Goal: Task Accomplishment & Management: Complete application form

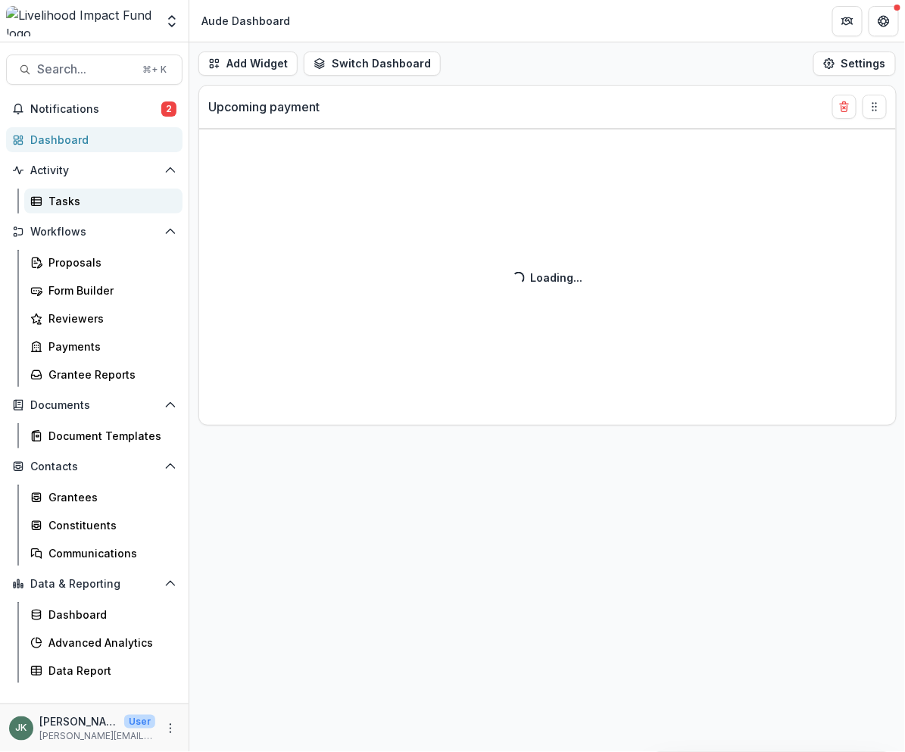
click at [58, 206] on div "Tasks" at bounding box center [109, 201] width 122 height 16
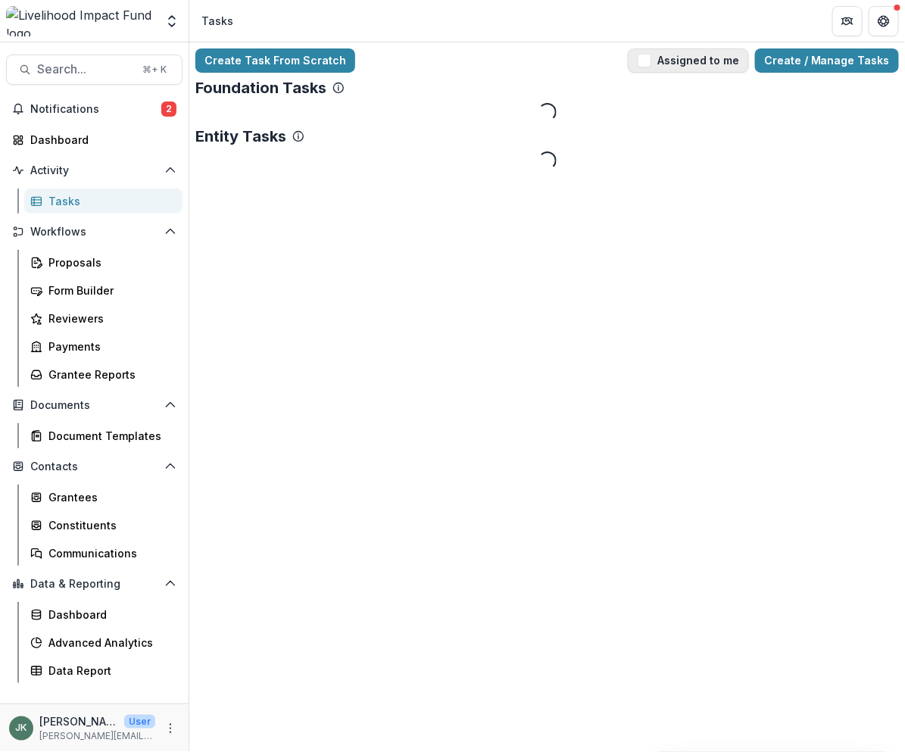
click at [684, 58] on button "Assigned to me" at bounding box center [688, 60] width 121 height 24
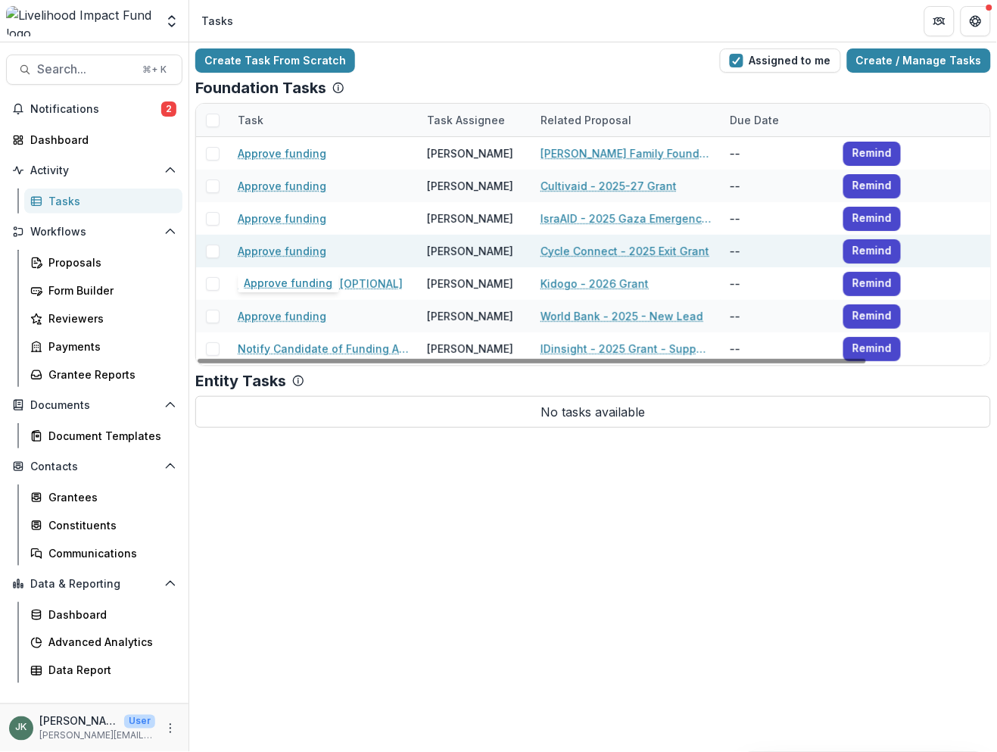
click at [259, 255] on link "Approve funding" at bounding box center [282, 251] width 89 height 16
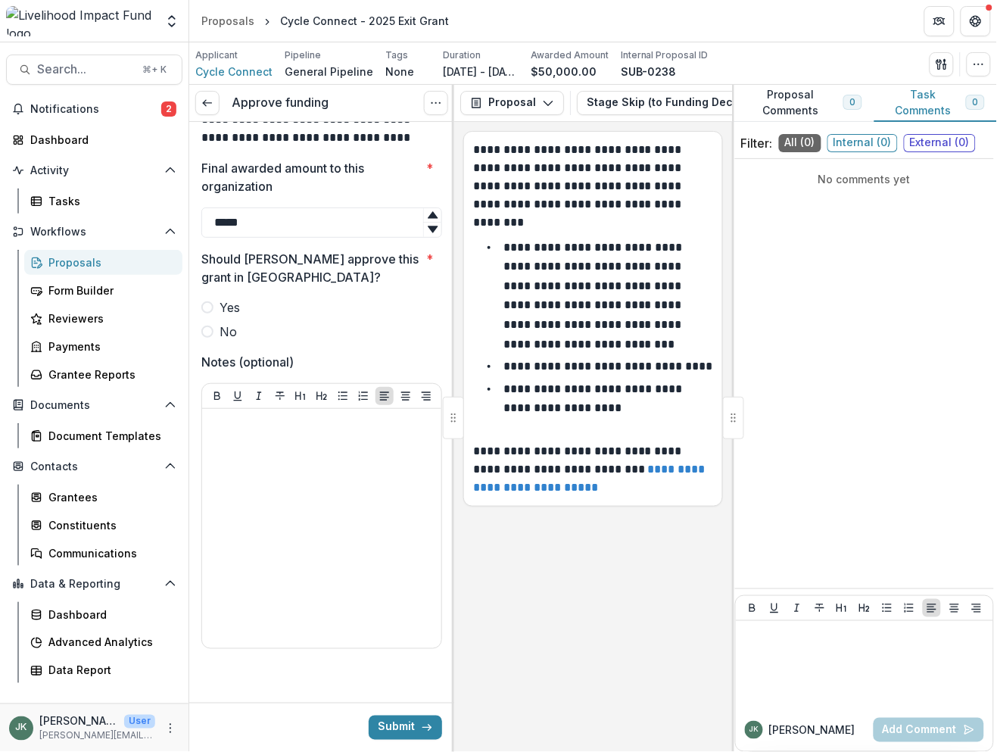
scroll to position [115, 0]
click at [209, 330] on span at bounding box center [207, 331] width 12 height 12
click at [404, 731] on button "Submit" at bounding box center [405, 727] width 73 height 24
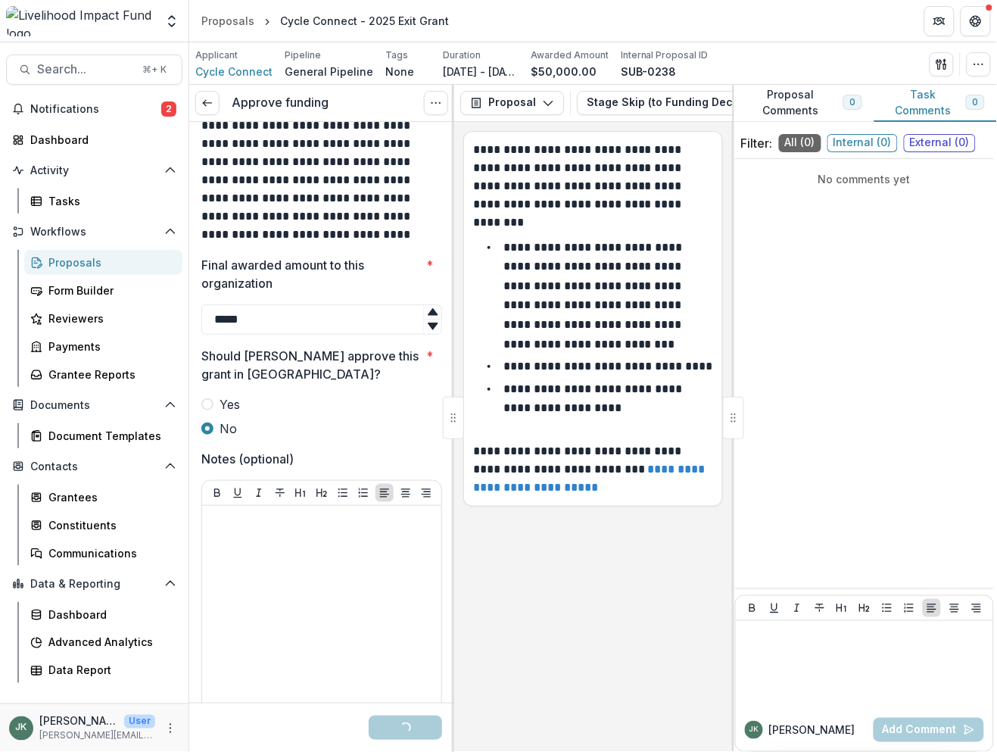
scroll to position [0, 0]
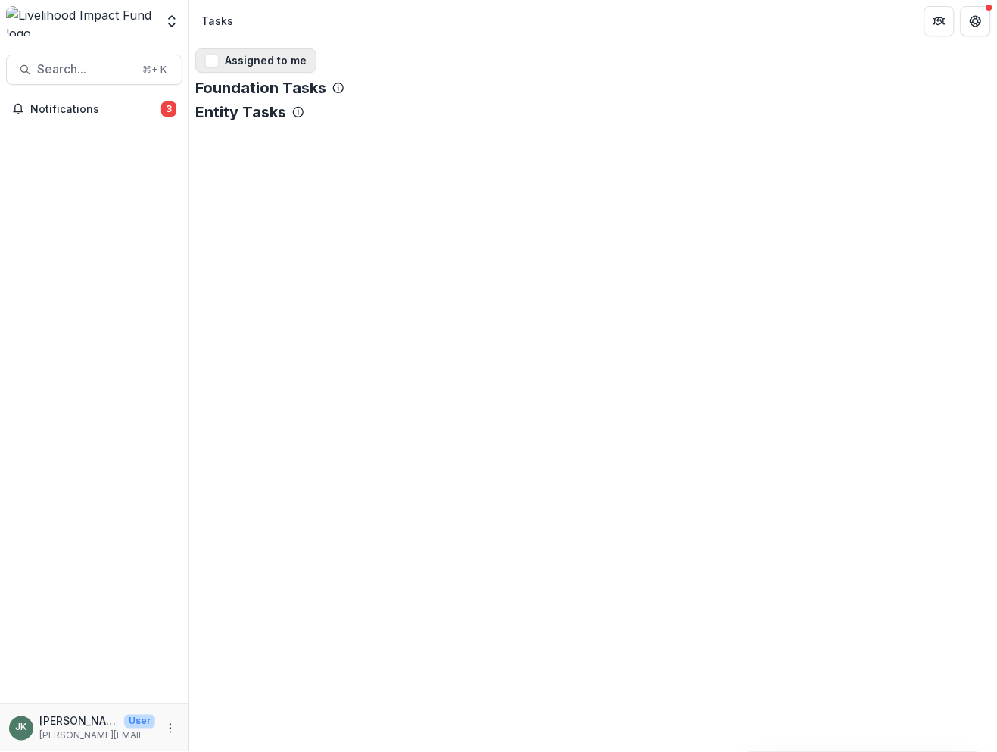
click at [214, 59] on span "button" at bounding box center [212, 61] width 14 height 14
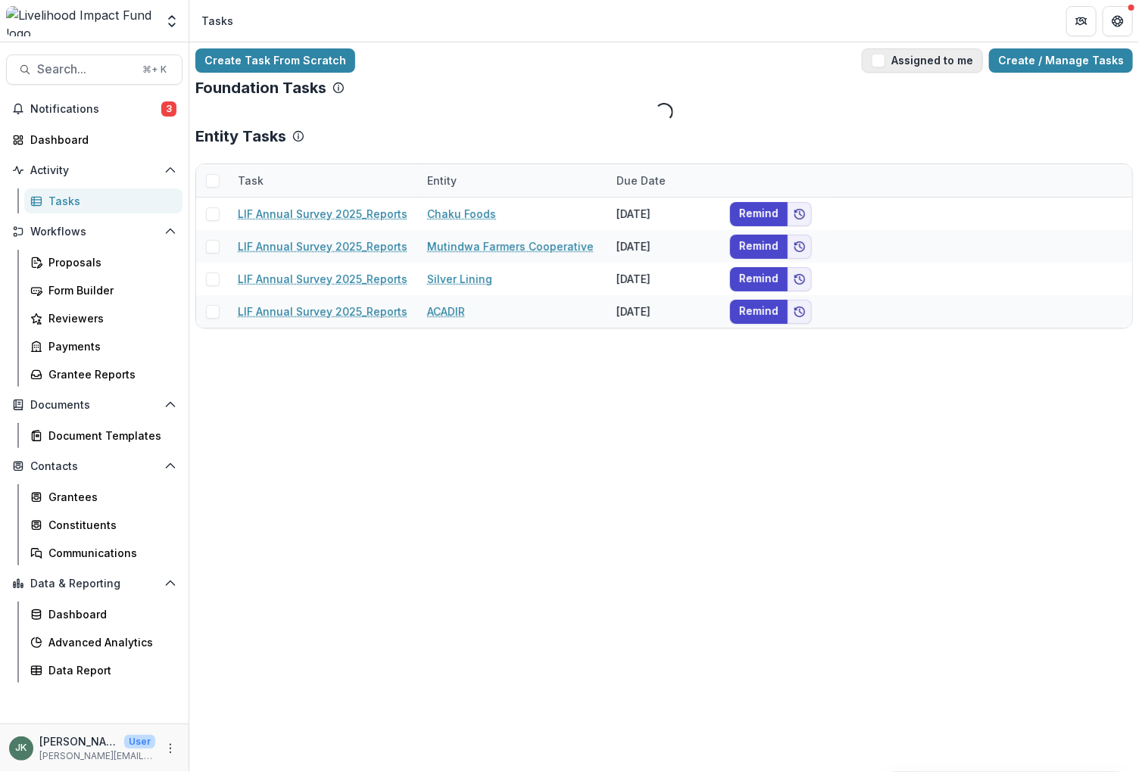
click at [885, 66] on span "button" at bounding box center [878, 61] width 14 height 14
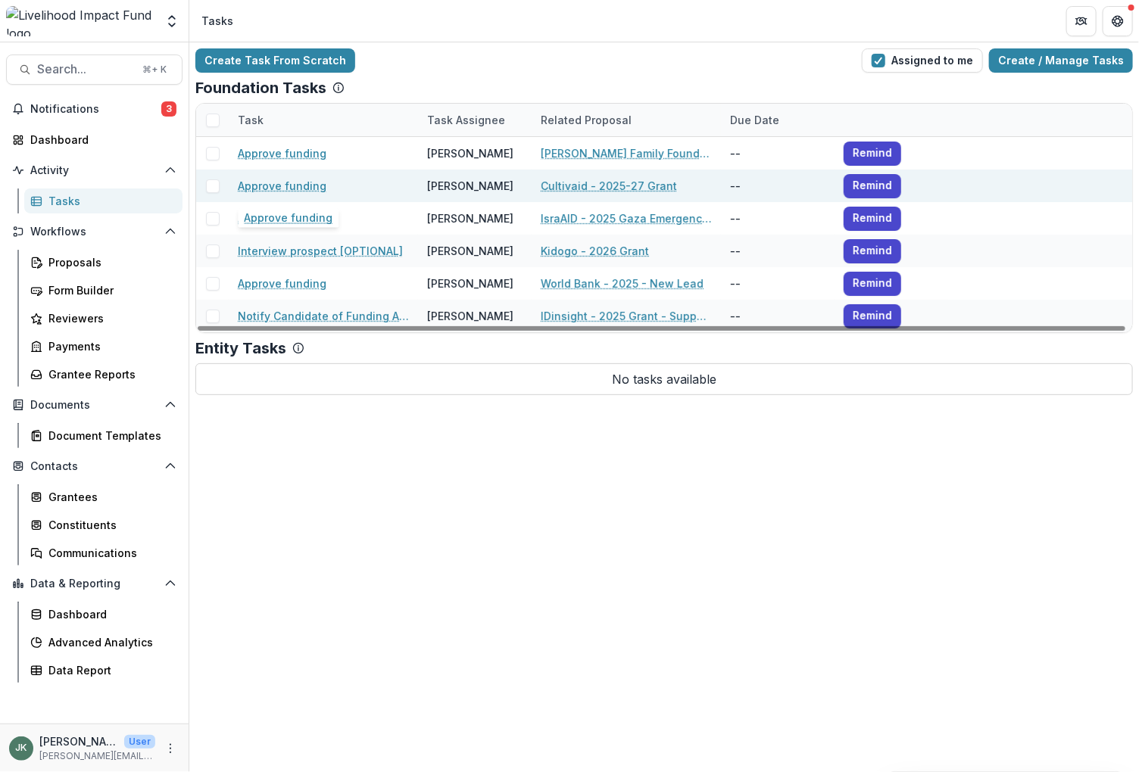
click at [286, 191] on link "Approve funding" at bounding box center [282, 186] width 89 height 16
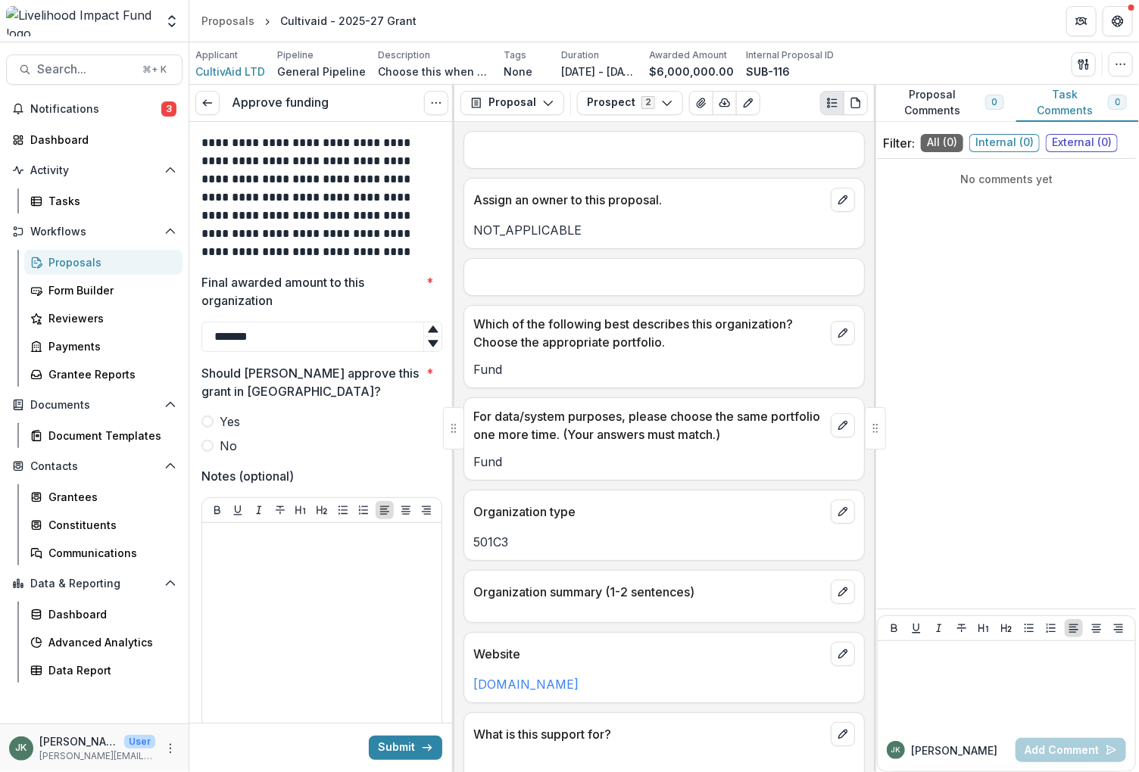
click at [204, 421] on span at bounding box center [207, 422] width 12 height 12
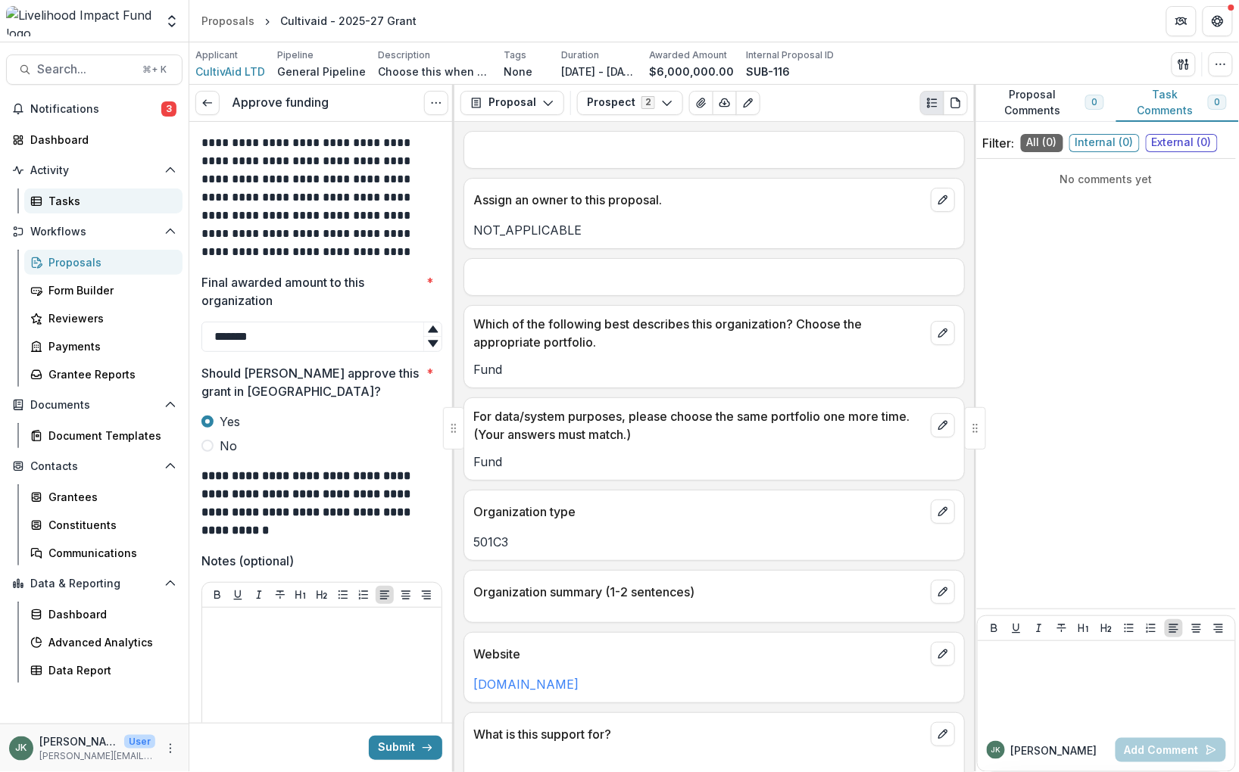
click at [77, 202] on div "Tasks" at bounding box center [109, 201] width 122 height 16
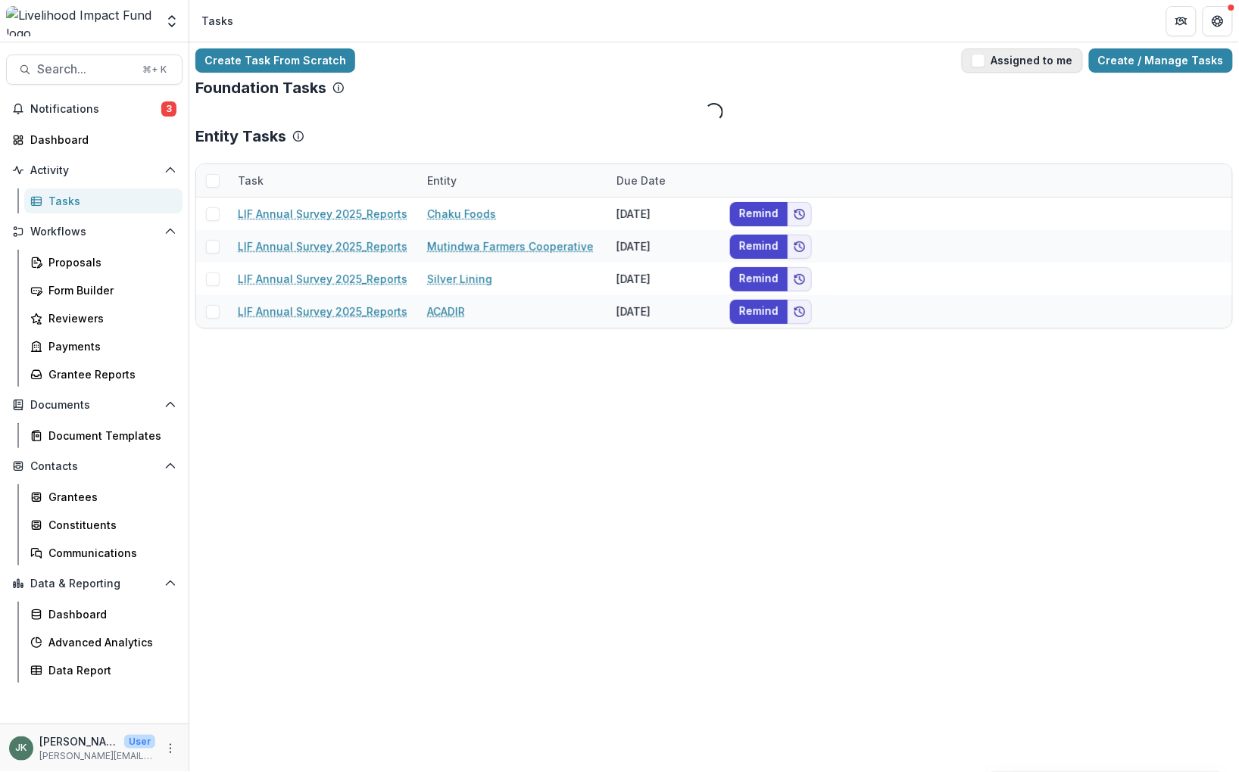
click at [983, 55] on span "button" at bounding box center [978, 61] width 14 height 14
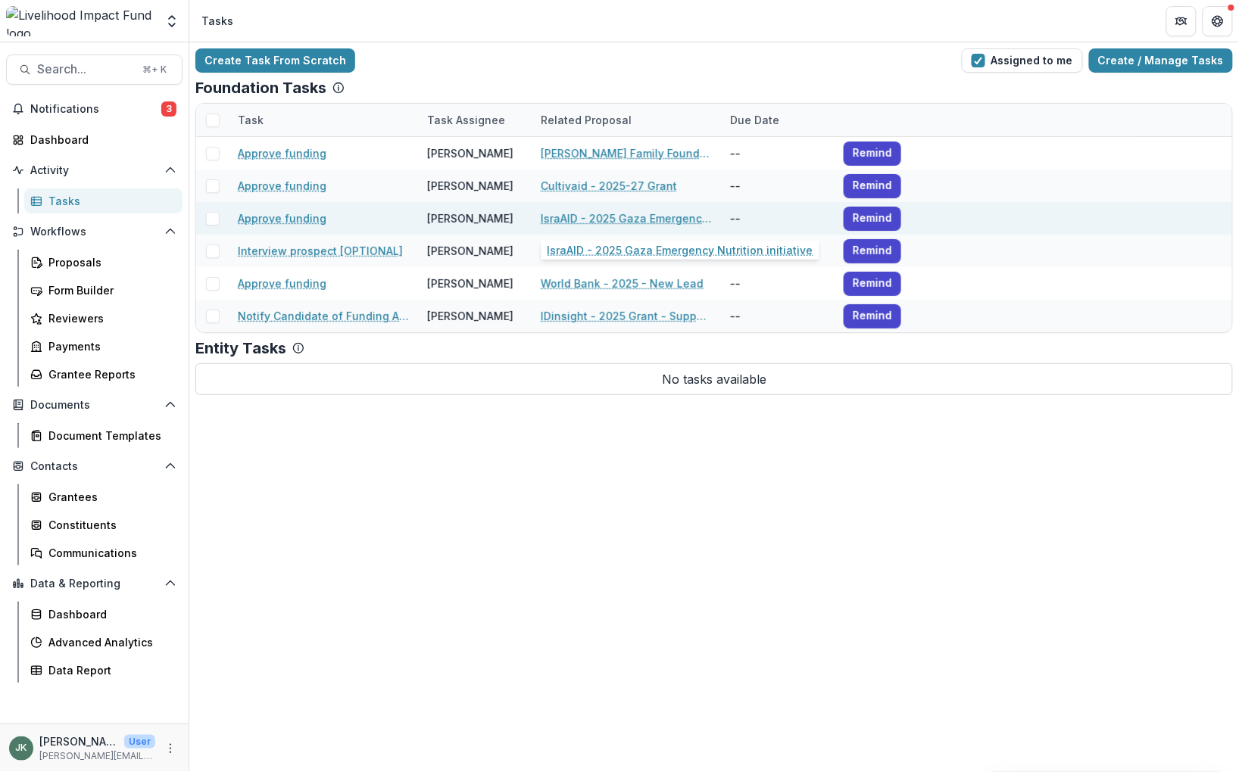
click at [589, 220] on link "IsraAID - 2025 Gaza Emergency Nutrition initiative" at bounding box center [626, 218] width 171 height 16
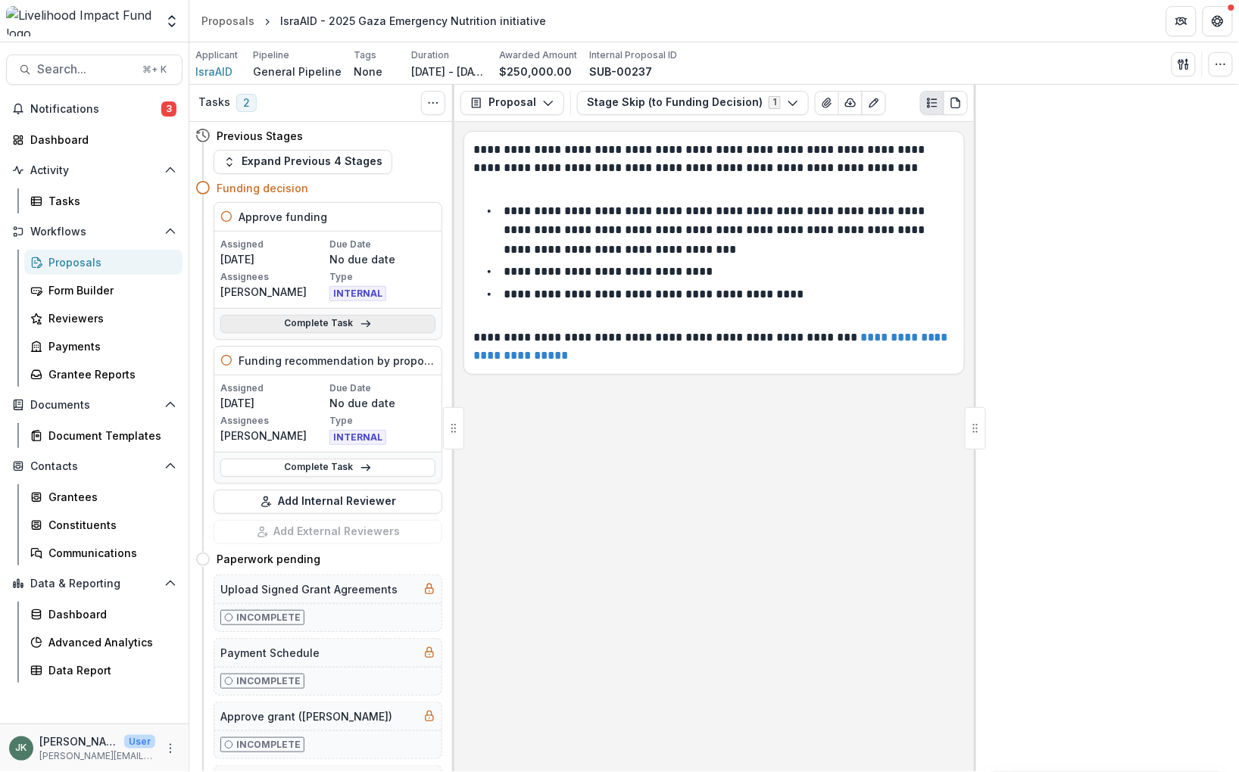
click at [351, 329] on link "Complete Task" at bounding box center [327, 324] width 215 height 18
click at [360, 326] on icon at bounding box center [366, 324] width 12 height 12
click at [362, 322] on icon at bounding box center [366, 324] width 12 height 12
click at [302, 323] on link "Complete Task" at bounding box center [327, 324] width 215 height 18
click at [226, 220] on icon at bounding box center [226, 216] width 12 height 12
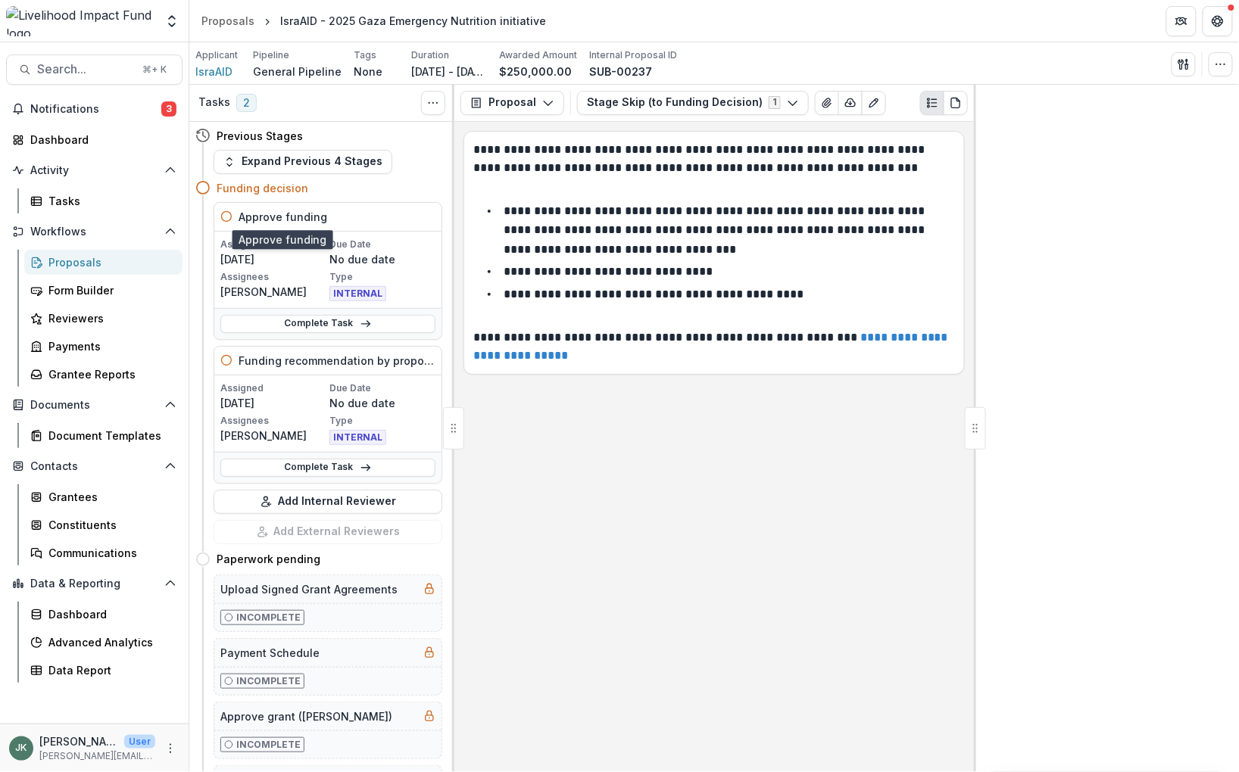
click at [274, 216] on h5 "Approve funding" at bounding box center [282, 217] width 89 height 16
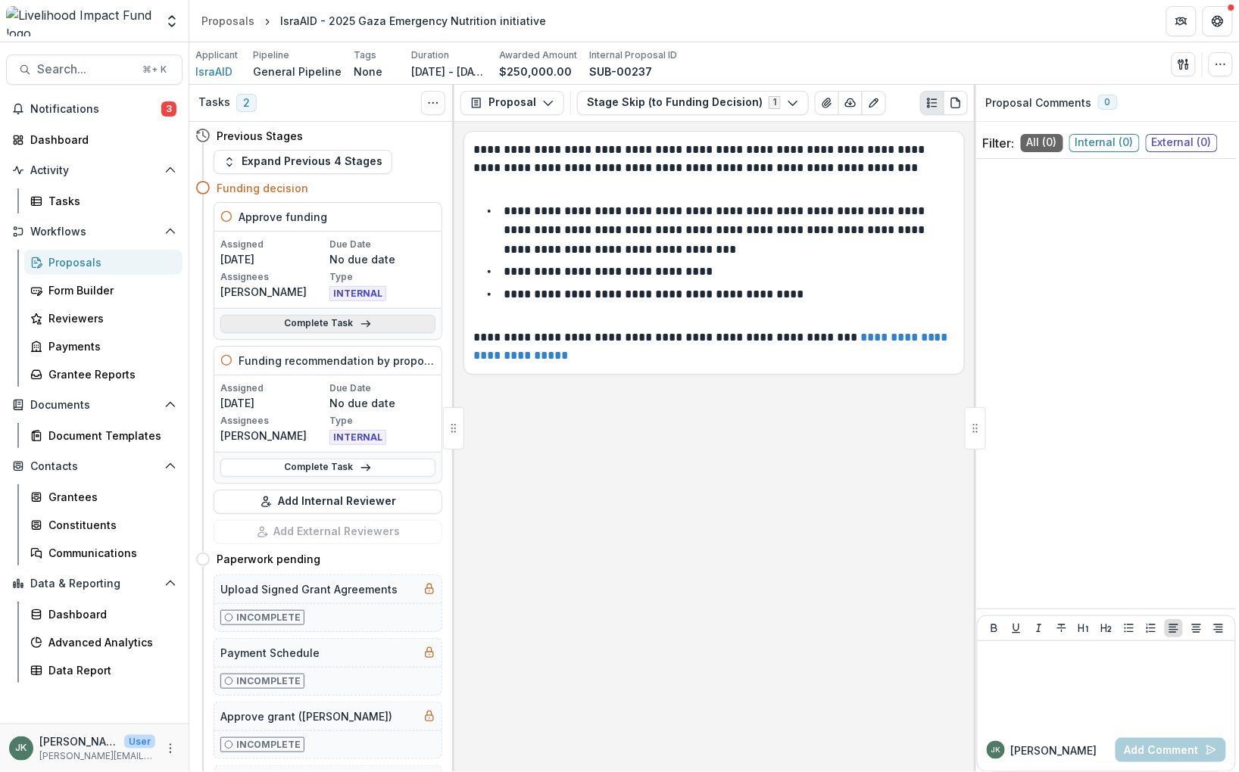
click at [341, 324] on link "Complete Task" at bounding box center [327, 324] width 215 height 18
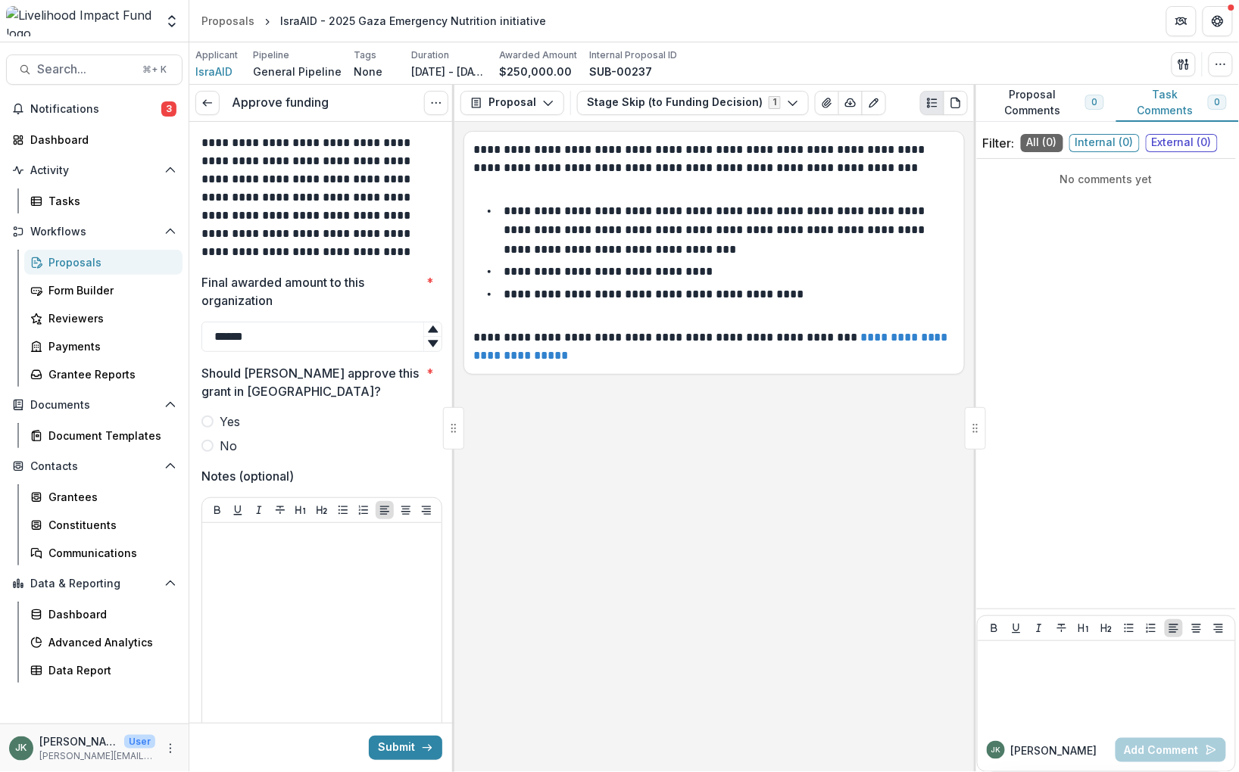
click at [208, 421] on span at bounding box center [207, 422] width 12 height 12
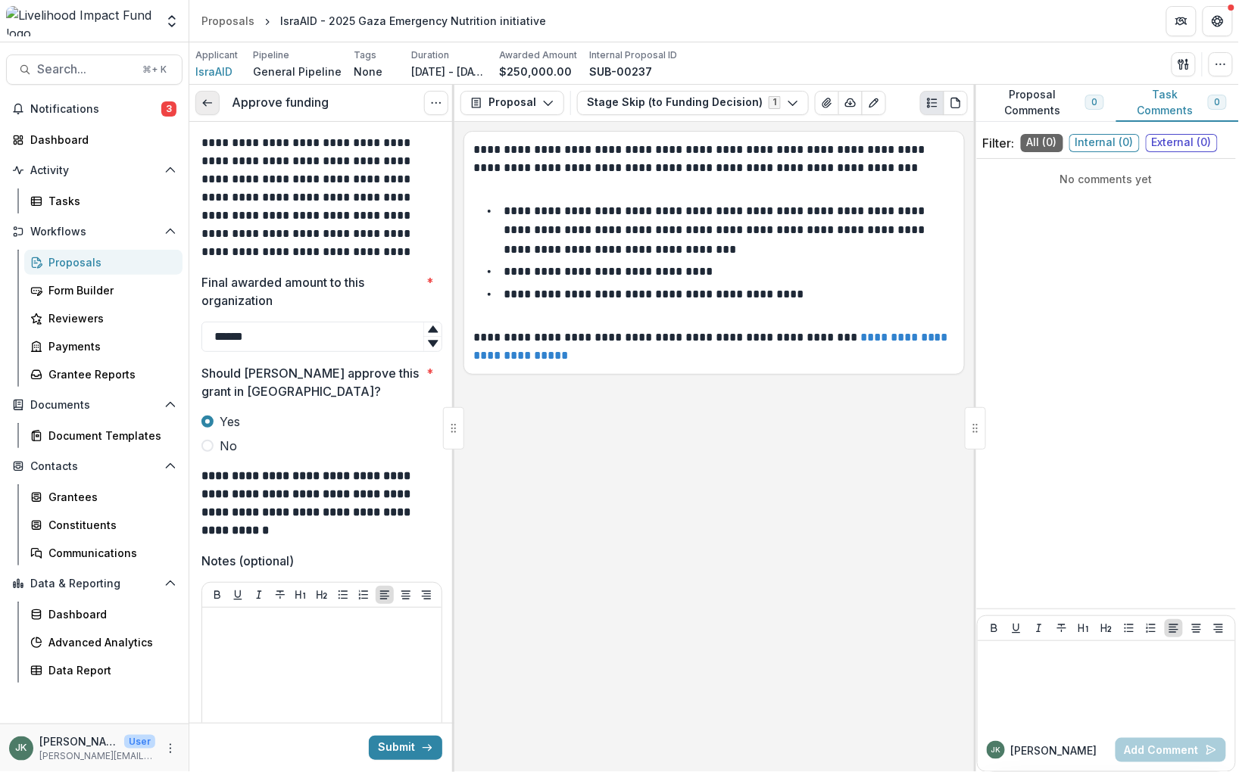
click at [203, 103] on polyline at bounding box center [204, 103] width 3 height 6
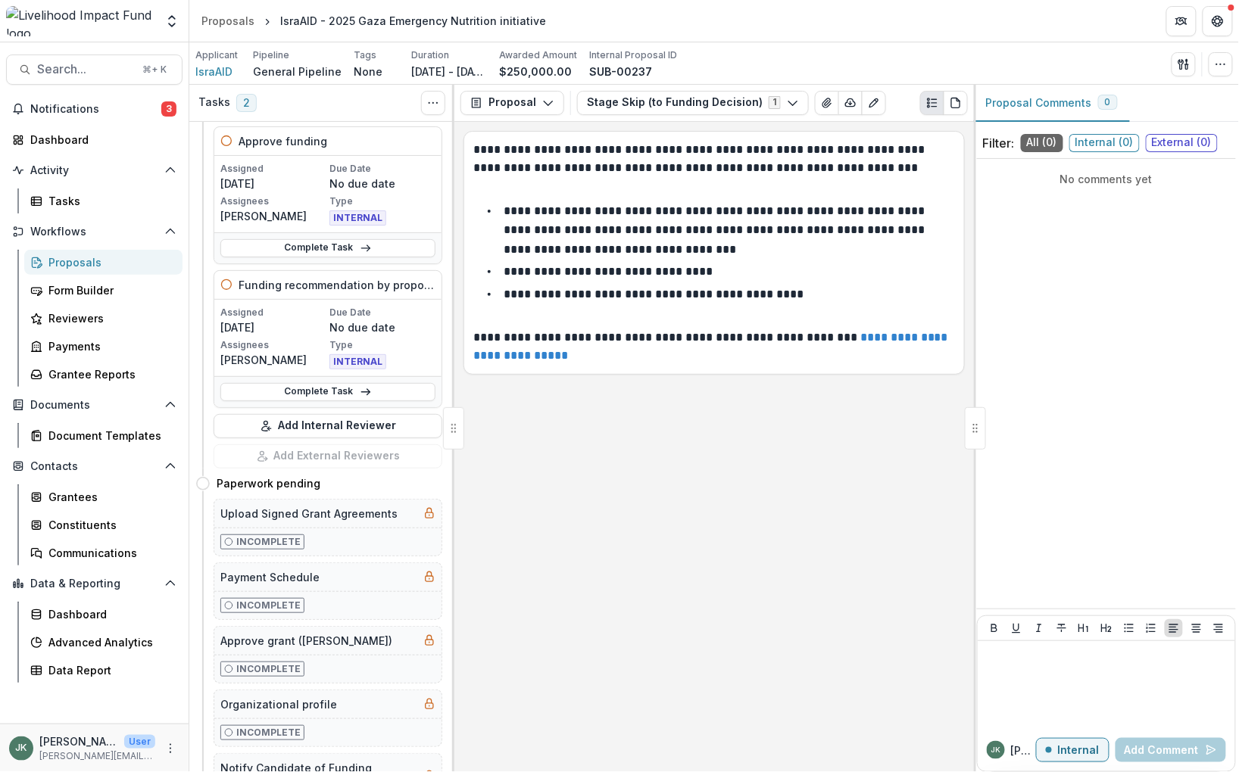
scroll to position [70, 0]
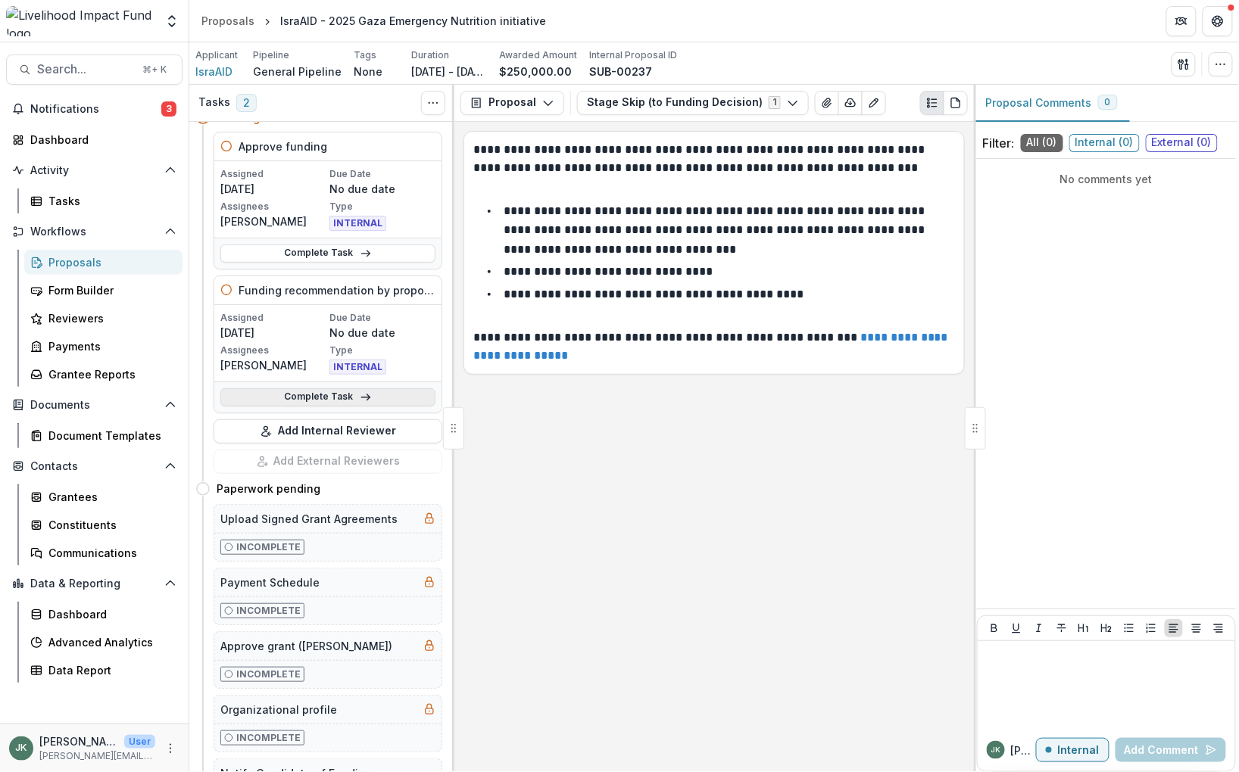
click at [332, 400] on link "Complete Task" at bounding box center [327, 397] width 215 height 18
click at [340, 399] on link "Complete Task" at bounding box center [327, 397] width 215 height 18
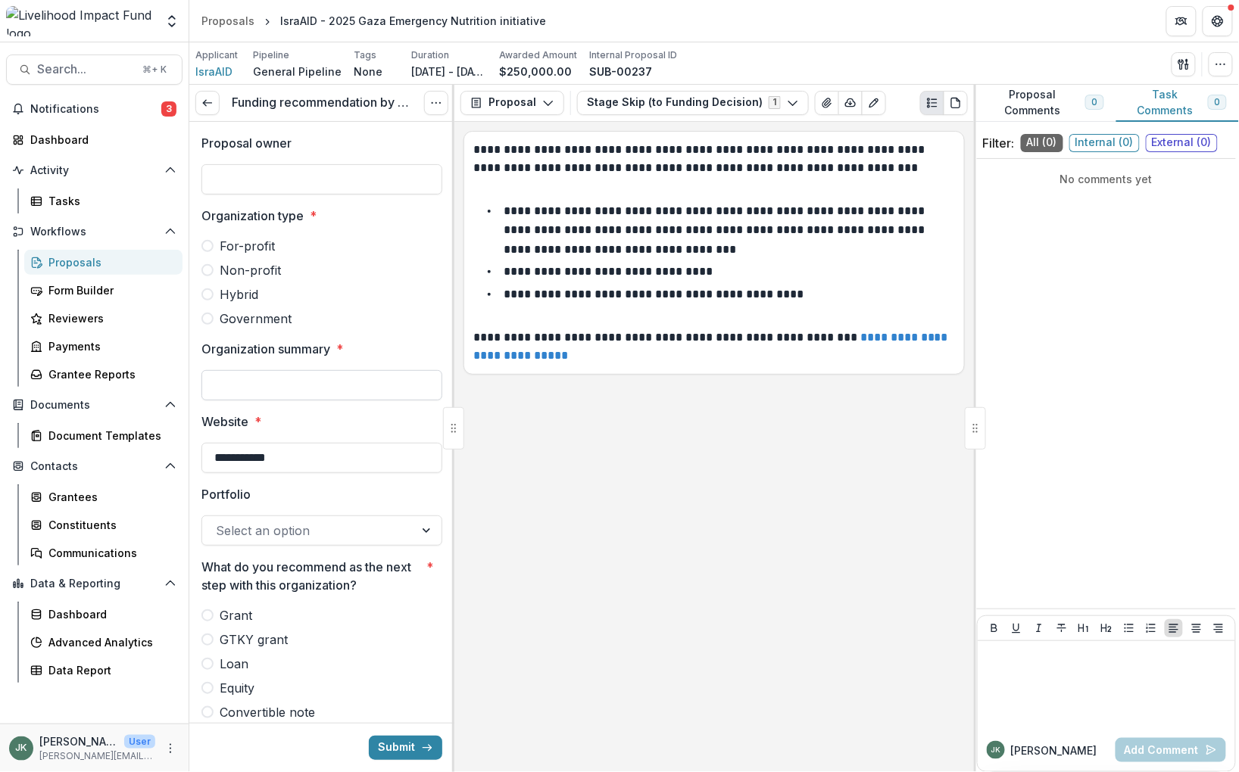
click at [341, 384] on input "Organization summary *" at bounding box center [321, 385] width 241 height 30
type input "*******"
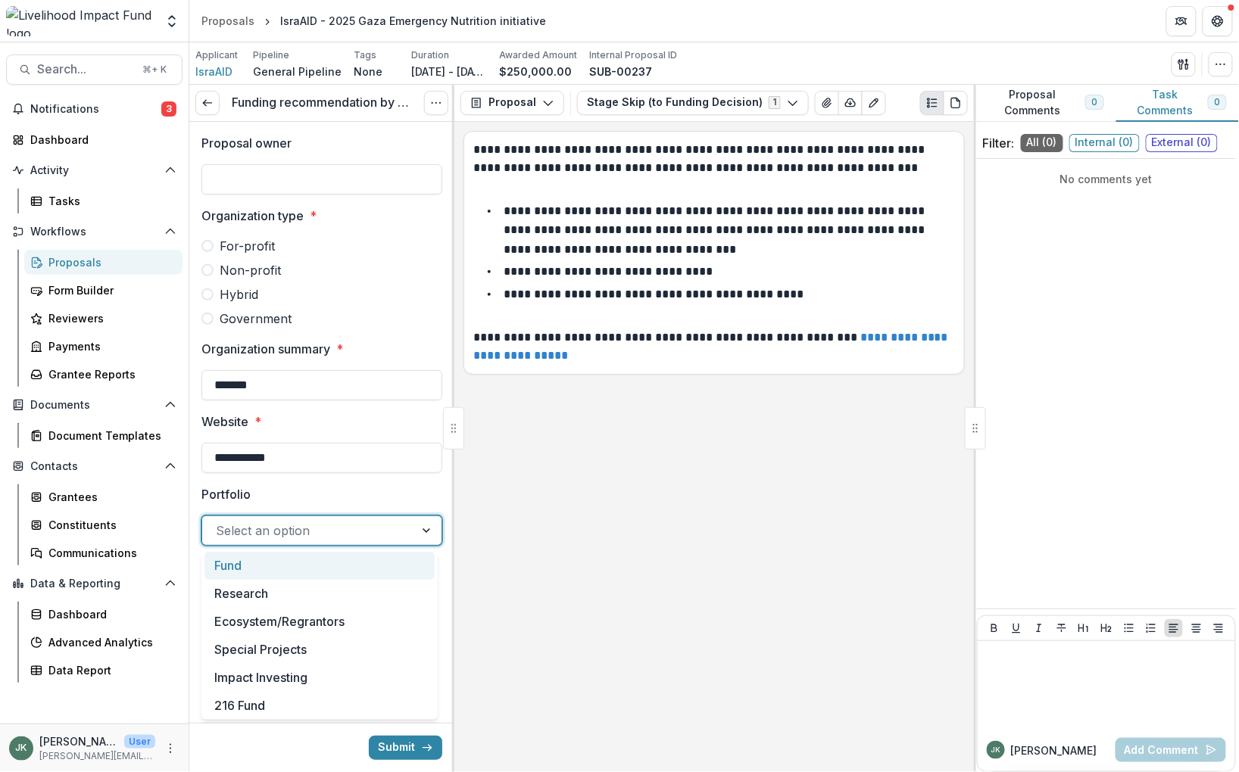
click at [334, 528] on div at bounding box center [308, 530] width 185 height 21
click at [351, 696] on div "216 Fund" at bounding box center [319, 706] width 230 height 28
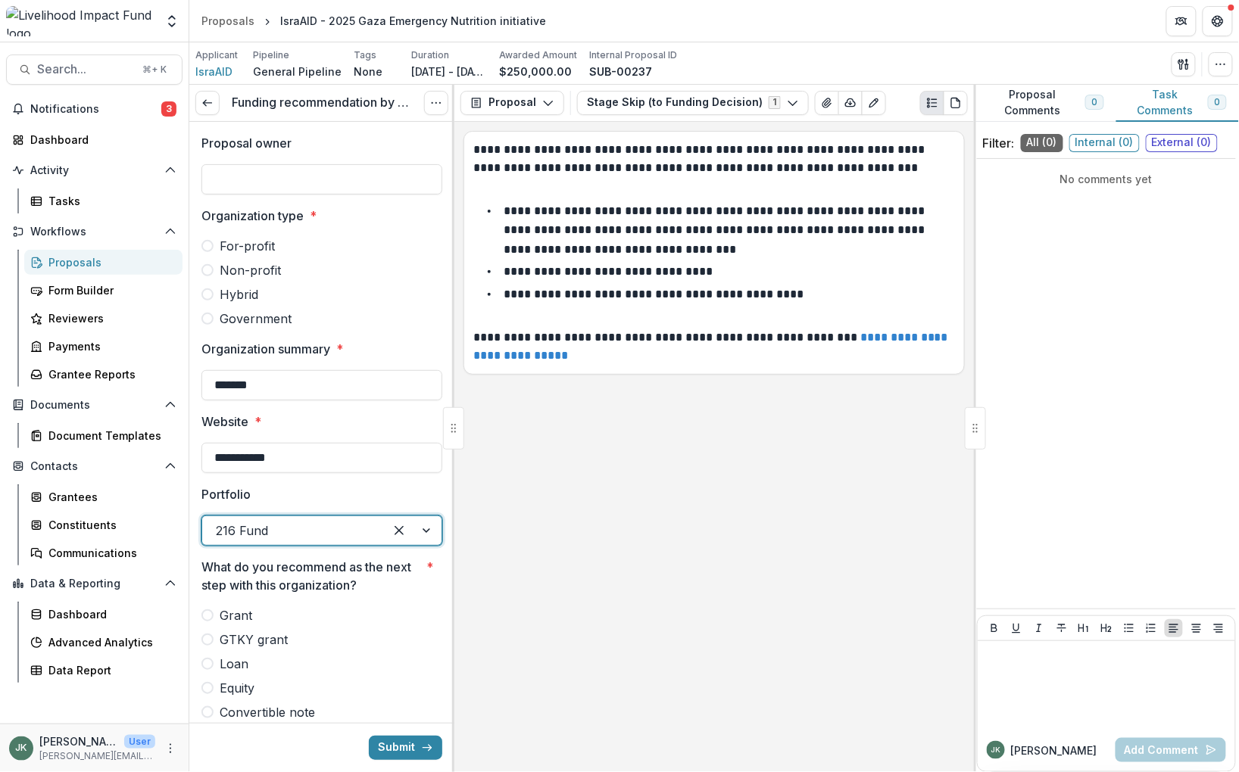
click at [203, 615] on span at bounding box center [207, 615] width 12 height 12
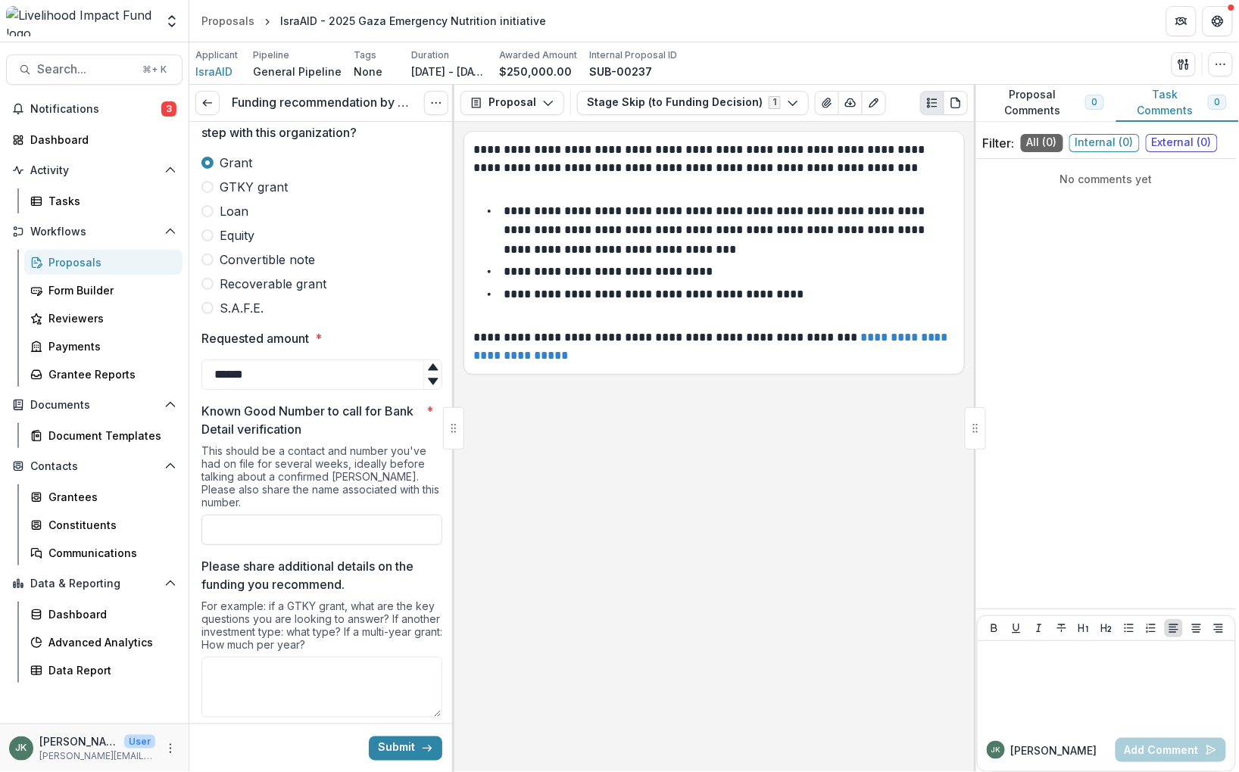
scroll to position [454, 0]
click at [331, 513] on input "Known Good Number to call for Bank Detail verification *" at bounding box center [321, 528] width 241 height 30
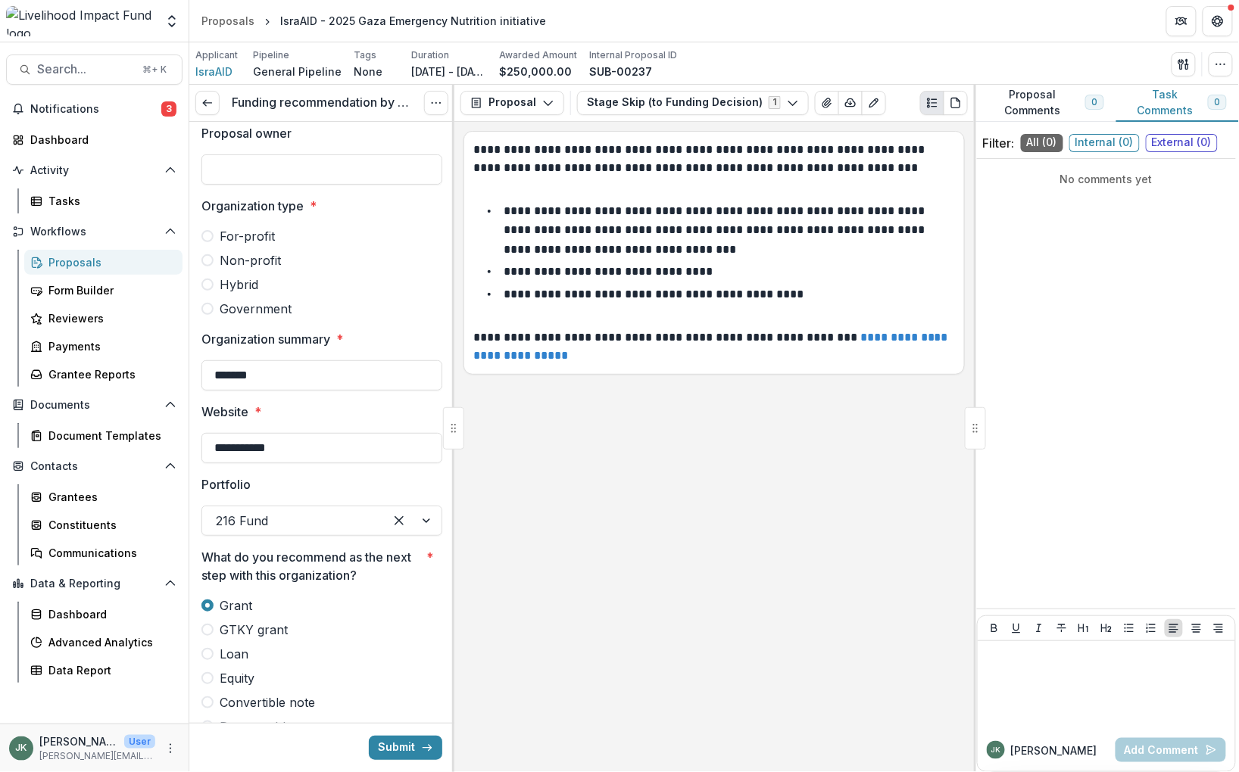
scroll to position [0, 0]
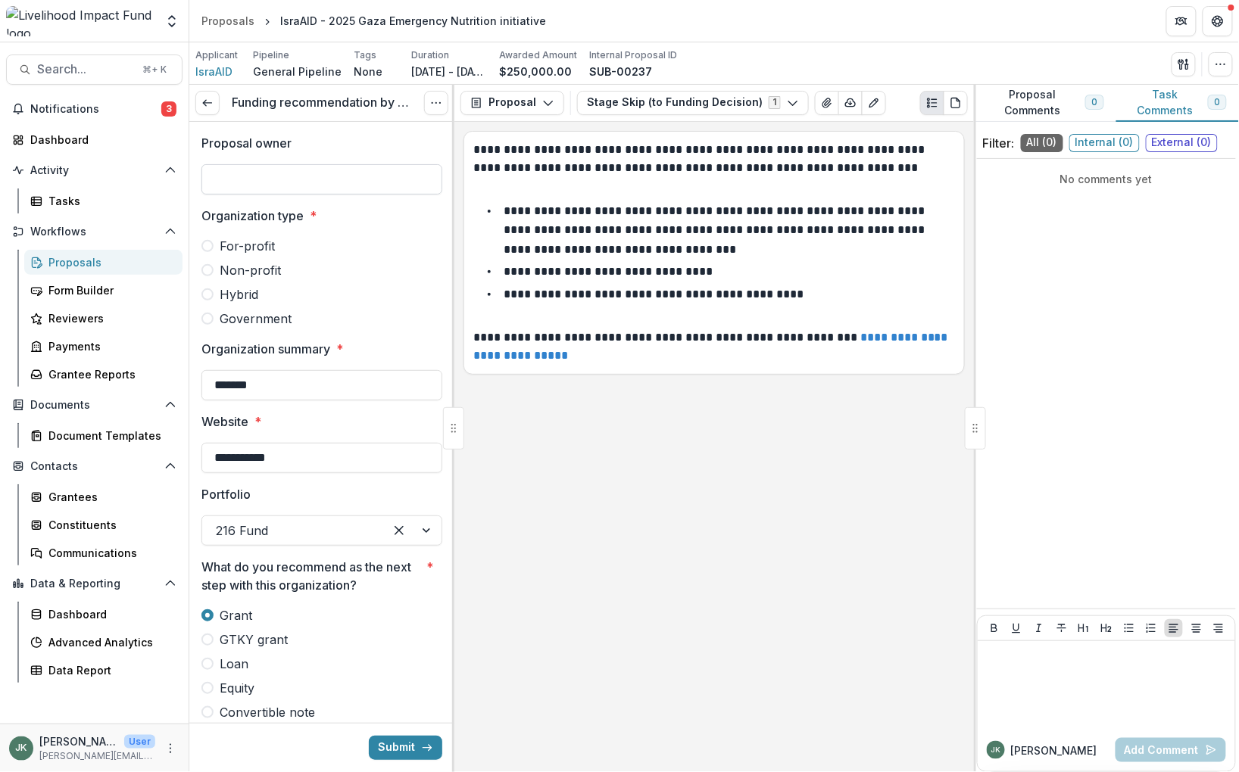
type input "**"
click at [307, 172] on input "Proposal owner" at bounding box center [321, 179] width 241 height 30
type input "******"
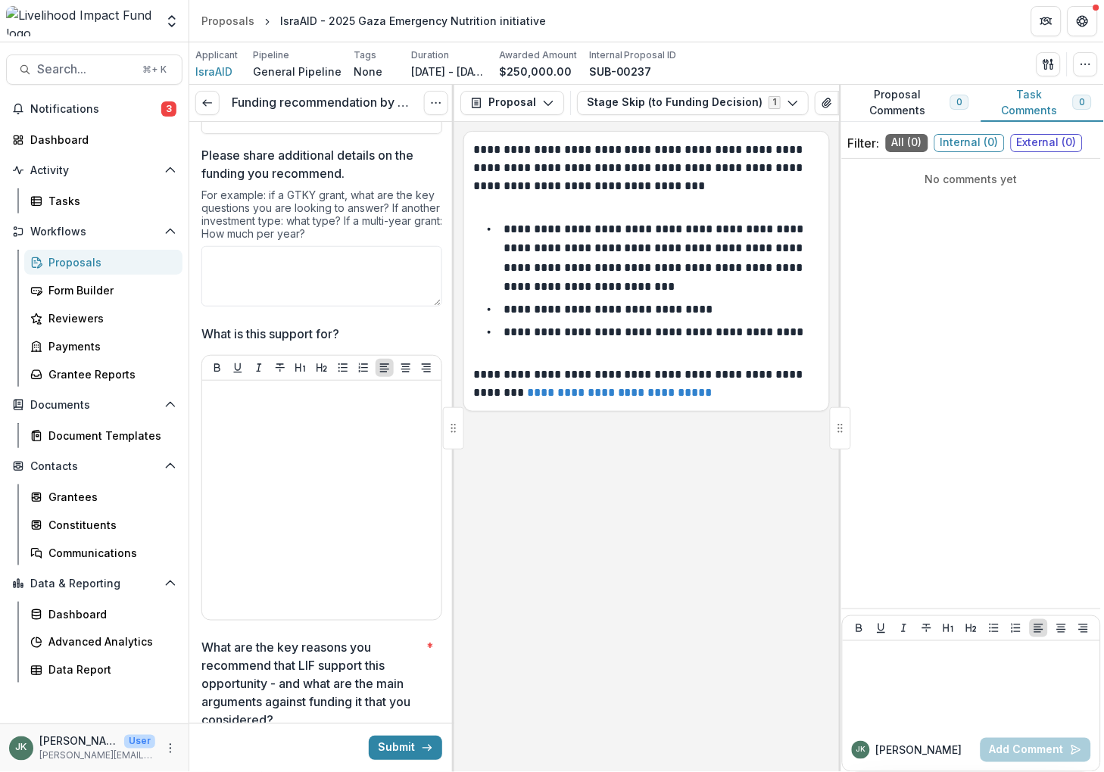
scroll to position [862, 0]
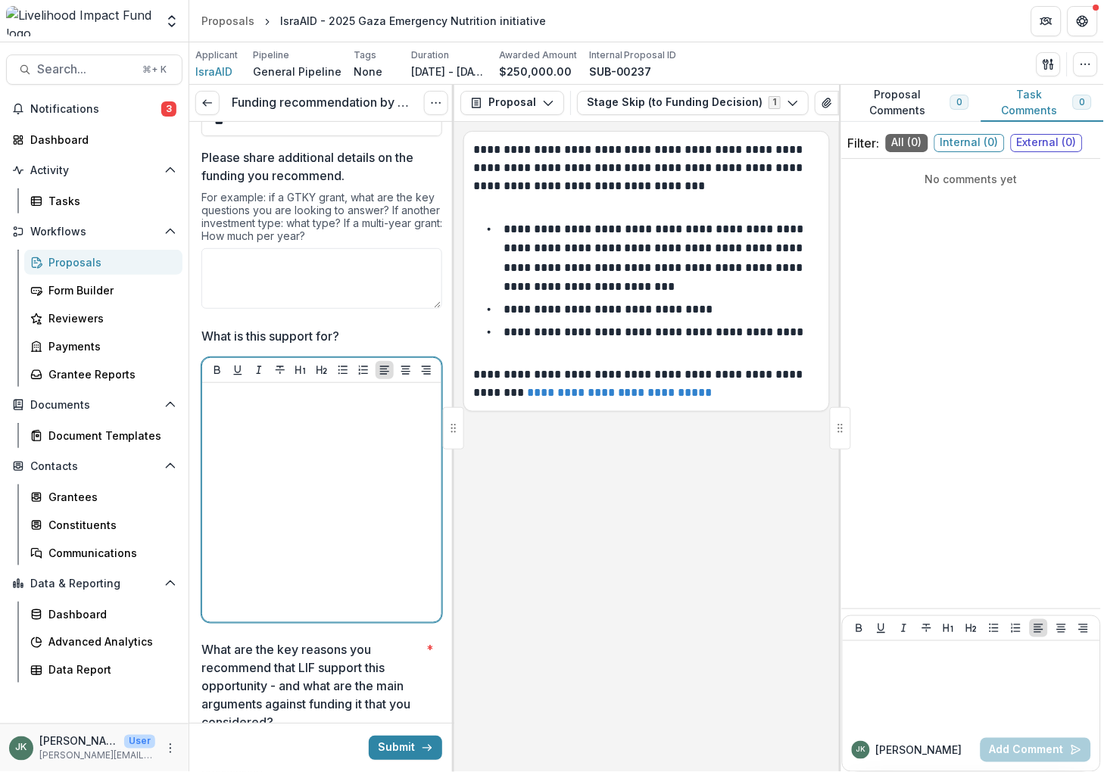
click at [298, 541] on div at bounding box center [321, 502] width 227 height 227
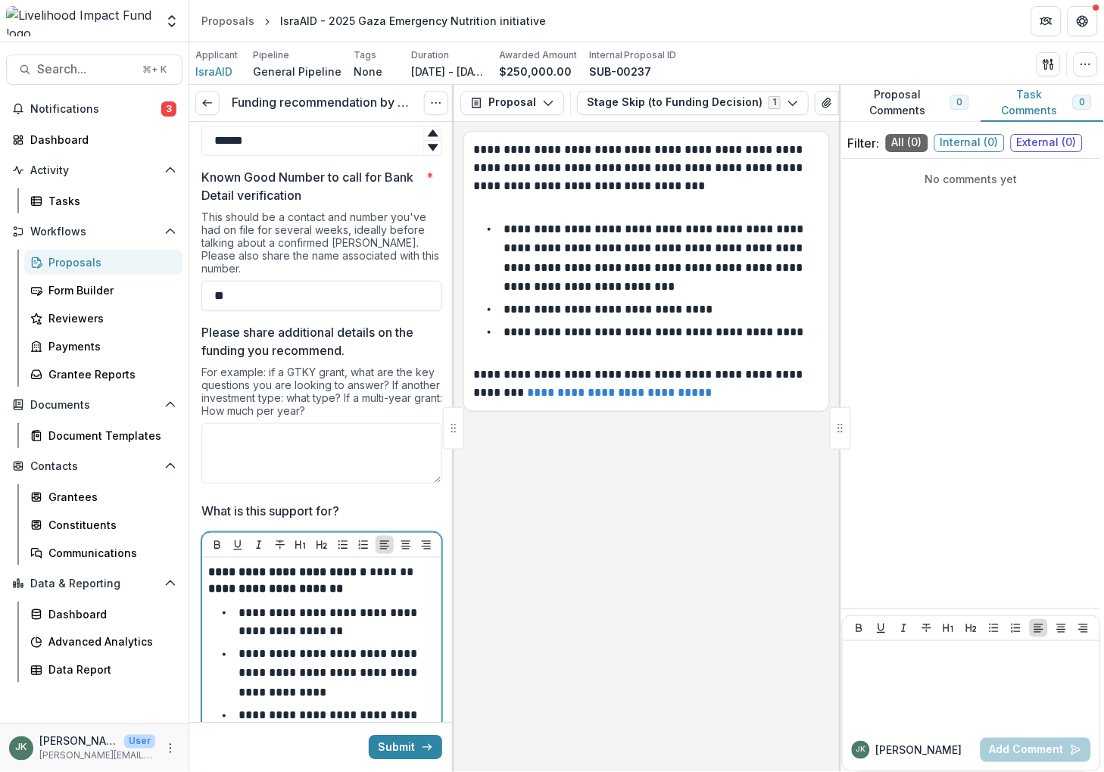
scroll to position [684, 0]
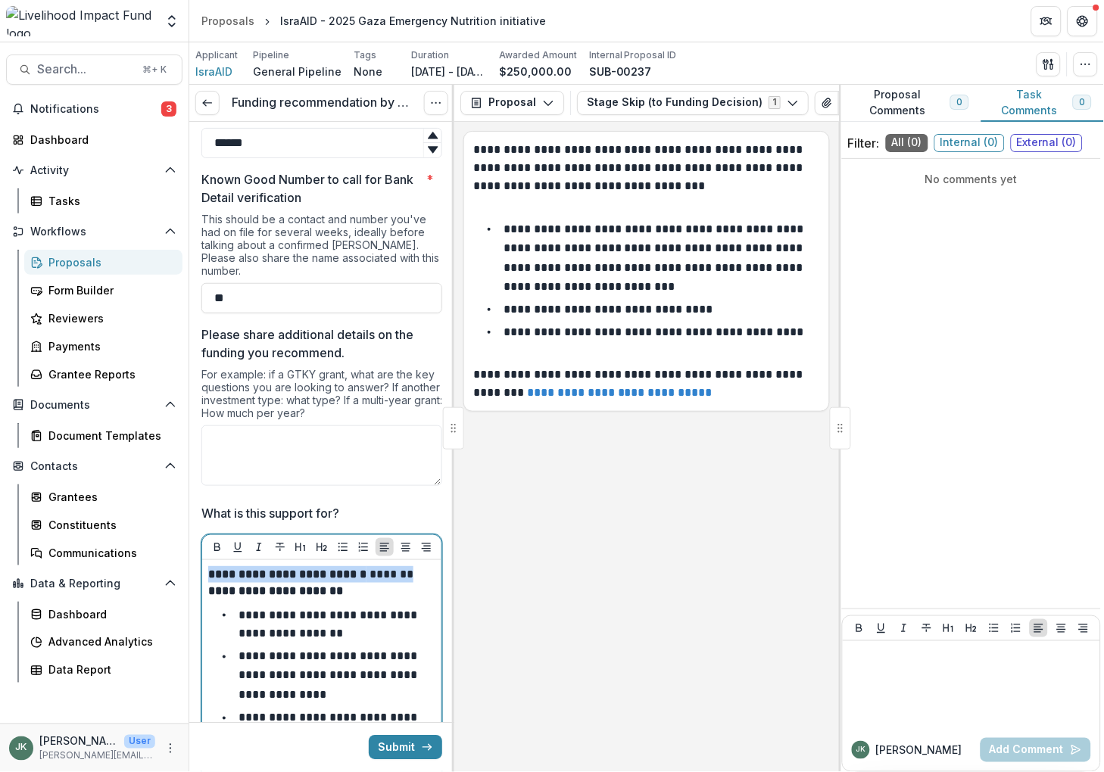
drag, startPoint x: 419, startPoint y: 560, endPoint x: 201, endPoint y: 556, distance: 218.1
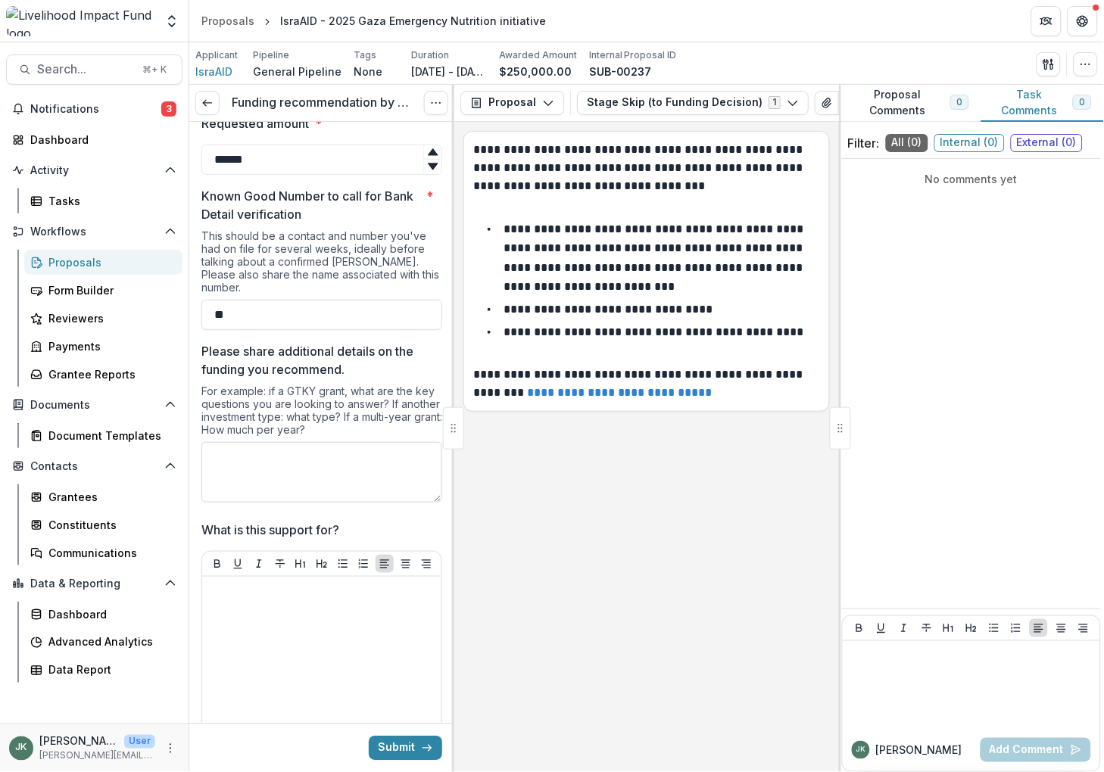
click at [261, 444] on textarea "Please share additional details on the funding you recommend." at bounding box center [321, 472] width 241 height 61
paste textarea "**********"
type textarea "**********"
click at [240, 448] on textarea "Please share additional details on the funding you recommend." at bounding box center [319, 472] width 236 height 61
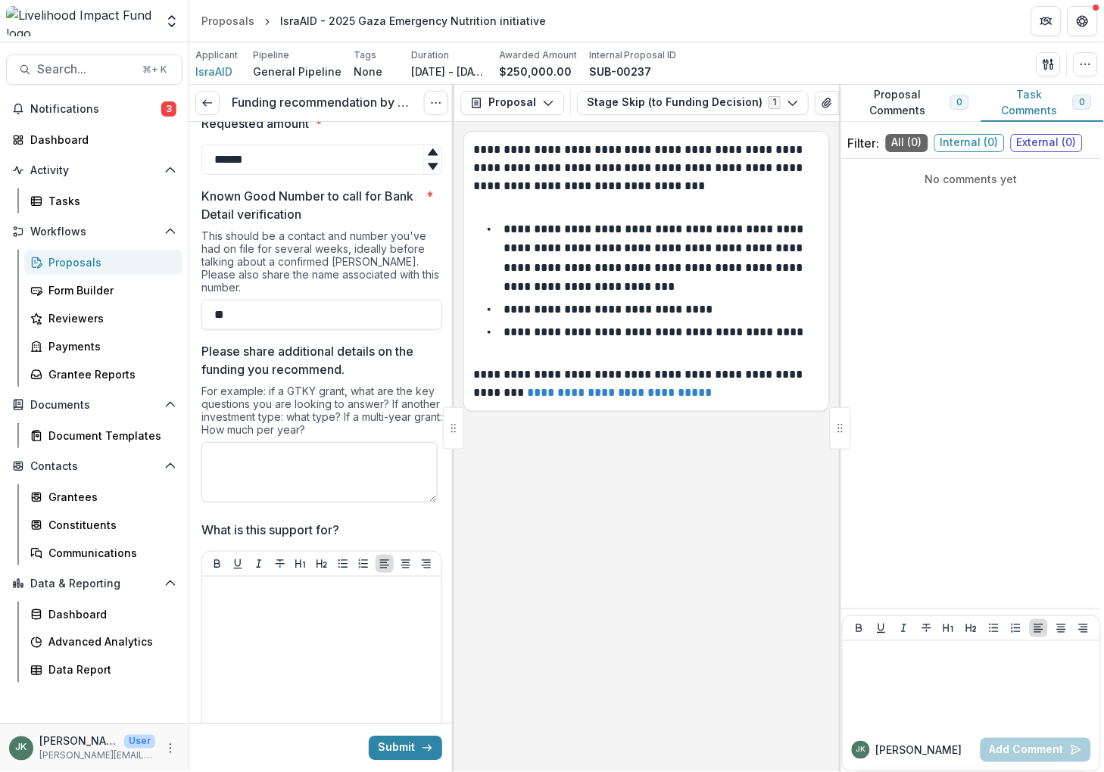
paste textarea "**********"
type textarea "**********"
click at [349, 597] on div at bounding box center [321, 696] width 227 height 227
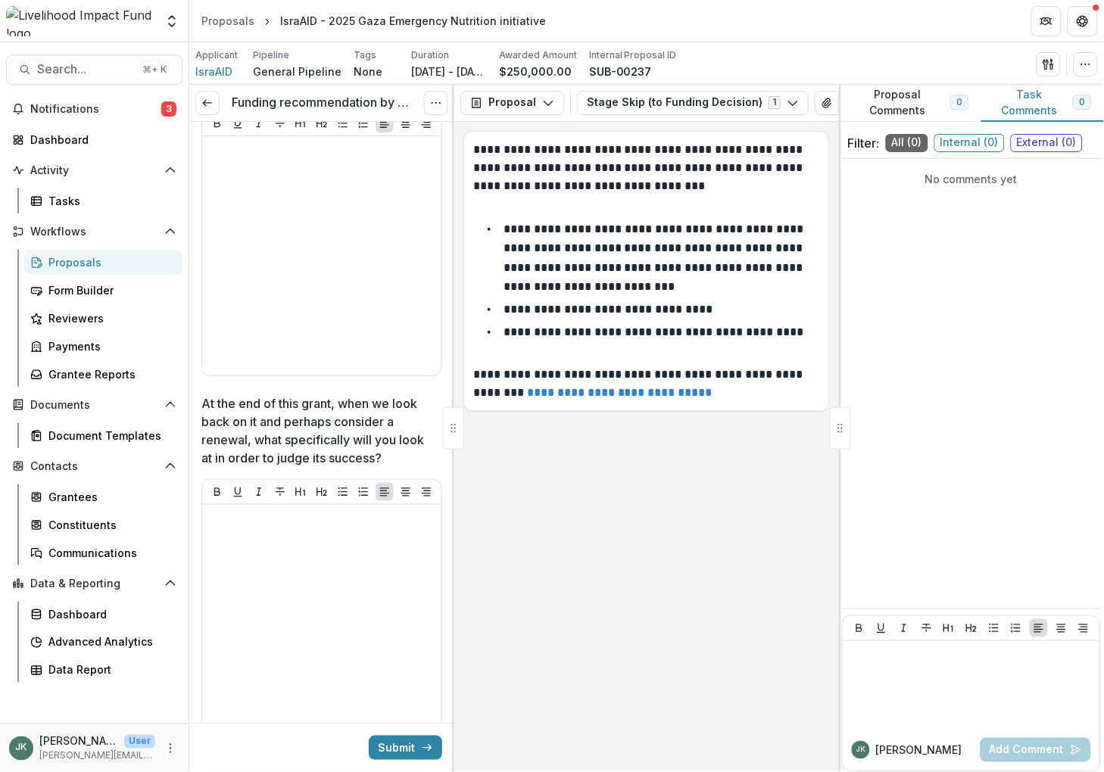
scroll to position [2411, 0]
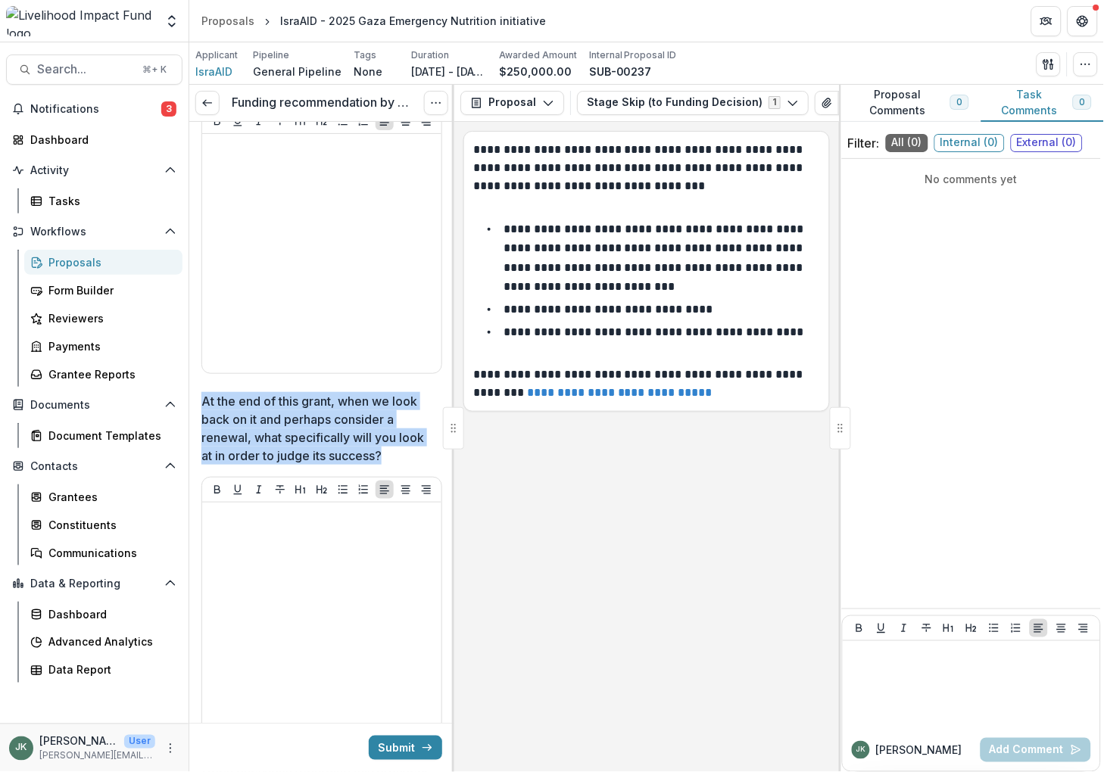
drag, startPoint x: 203, startPoint y: 387, endPoint x: 388, endPoint y: 438, distance: 192.5
click at [388, 438] on p "At the end of this grant, when we look back on it and perhaps consider a renewa…" at bounding box center [317, 428] width 232 height 73
drag, startPoint x: 384, startPoint y: 437, endPoint x: 201, endPoint y: 387, distance: 189.2
click at [201, 392] on p "At the end of this grant, when we look back on it and perhaps consider a renewa…" at bounding box center [317, 428] width 232 height 73
drag, startPoint x: 199, startPoint y: 383, endPoint x: 381, endPoint y: 438, distance: 189.9
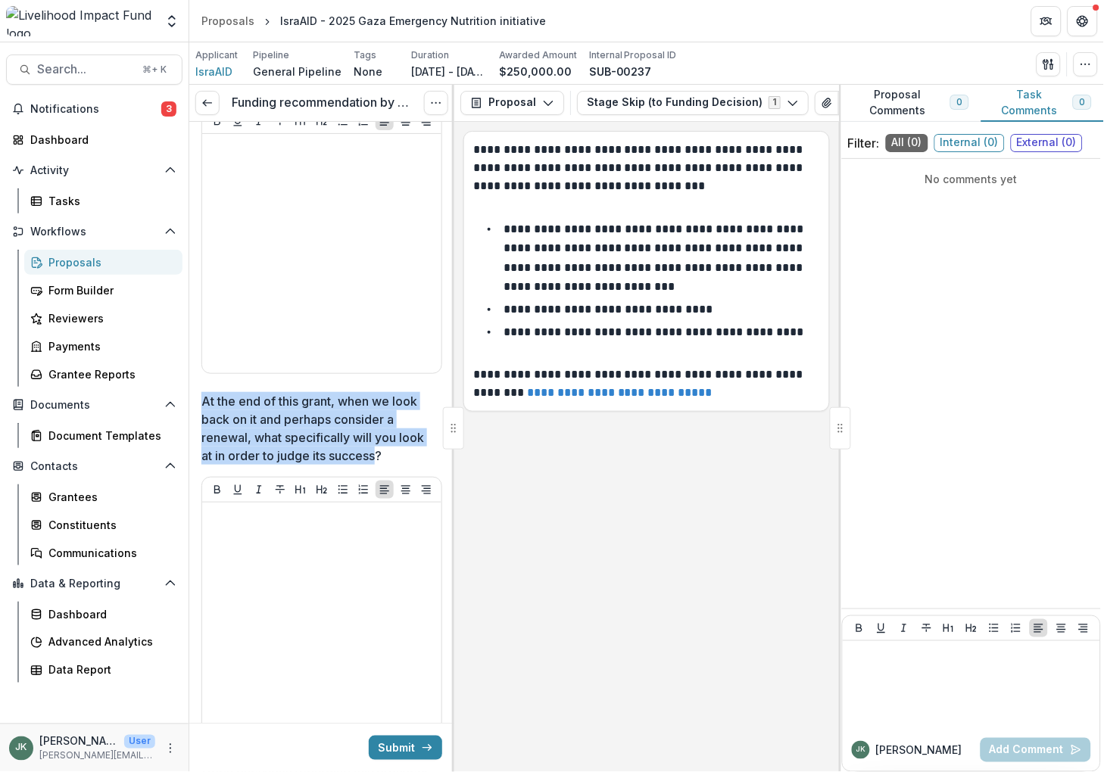
copy p "At the end of this grant, when we look back on it and perhaps consider a renewa…"
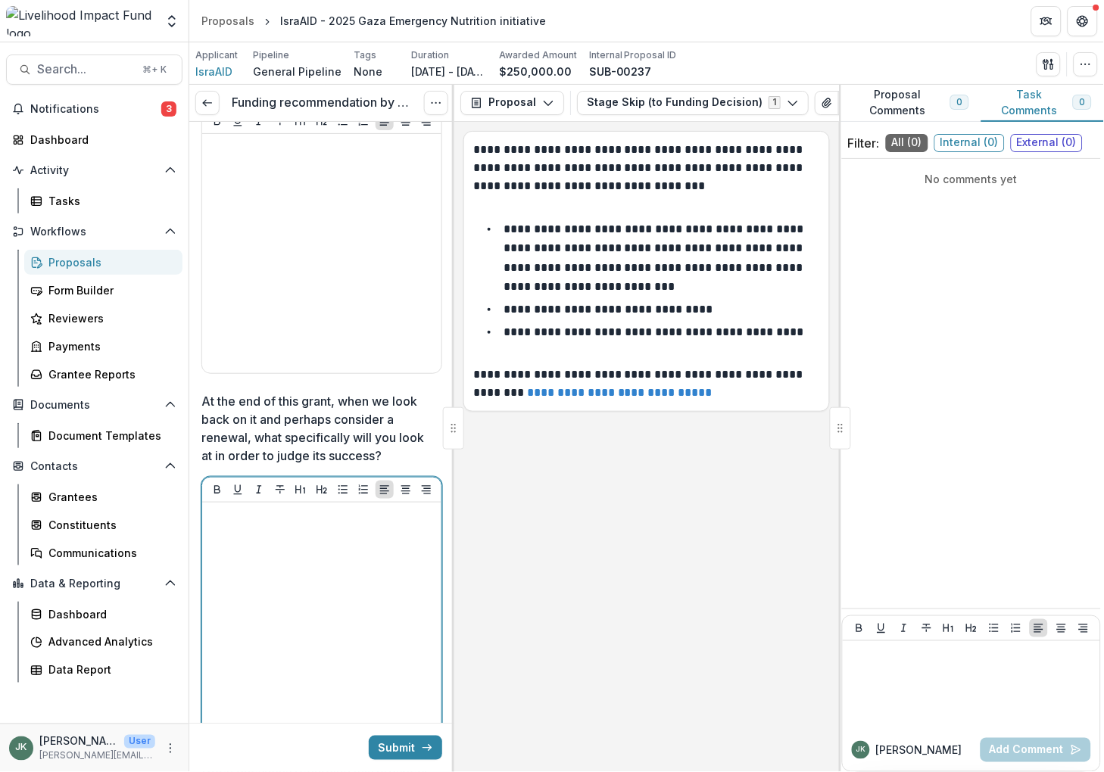
click at [345, 587] on div at bounding box center [321, 622] width 227 height 227
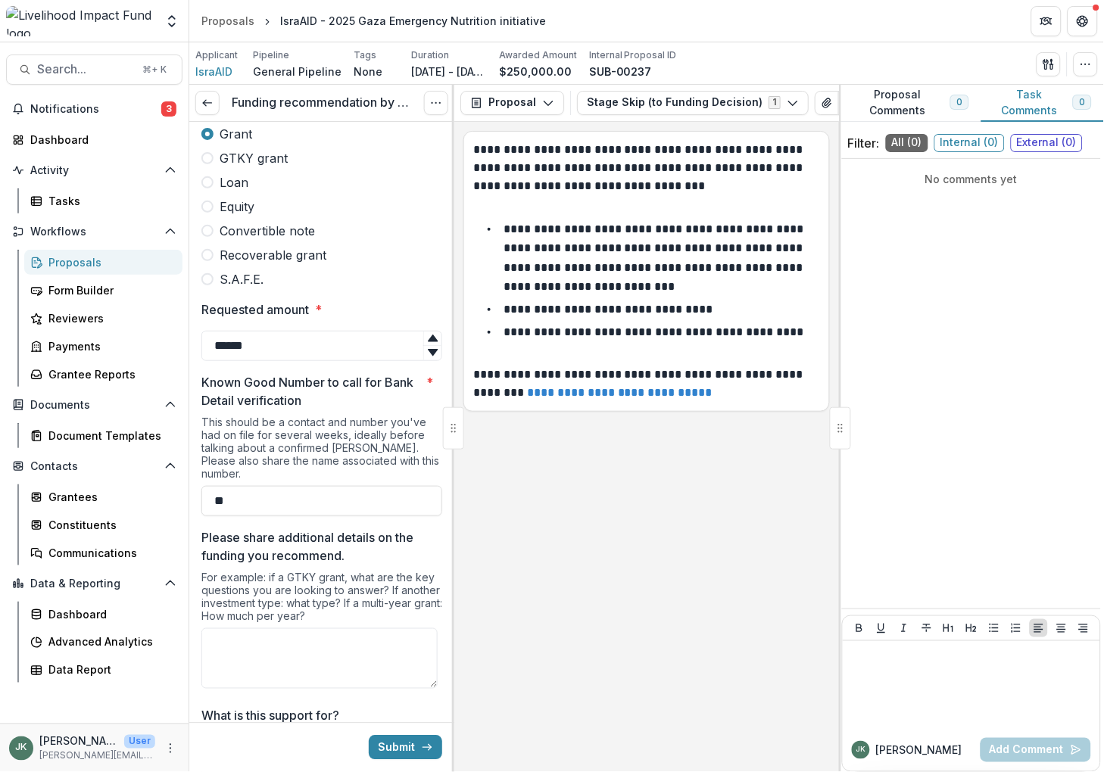
scroll to position [487, 0]
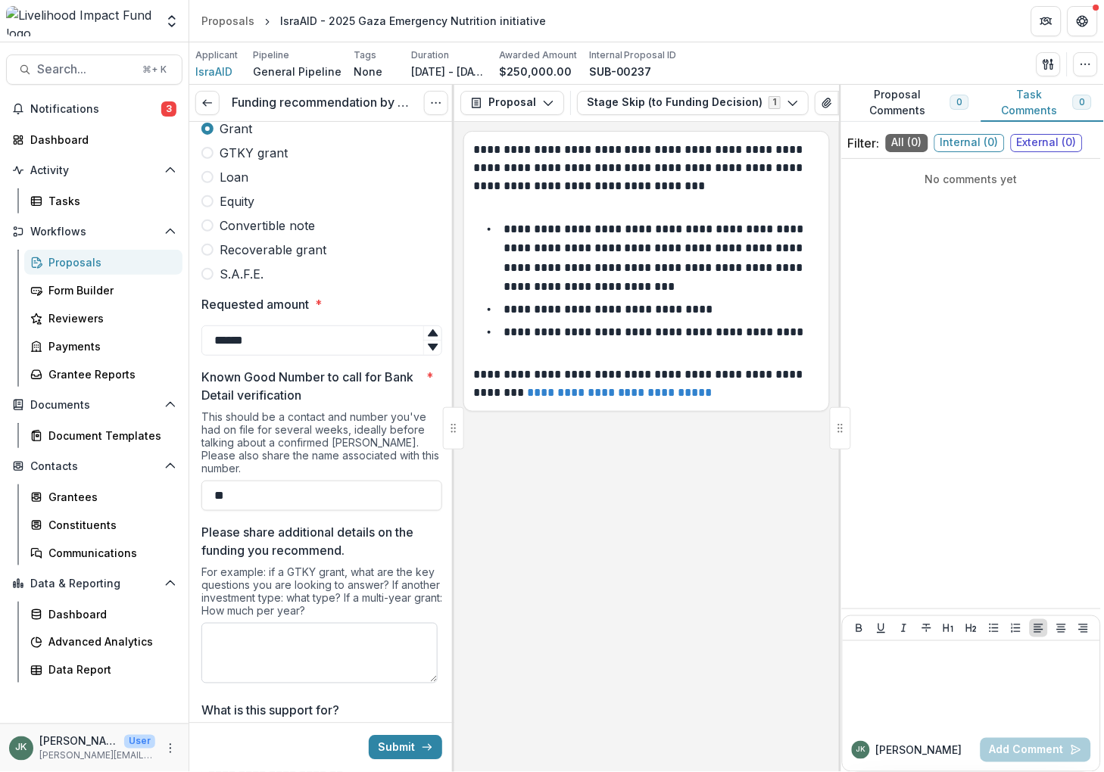
click at [304, 636] on textarea "Please share additional details on the funding you recommend." at bounding box center [319, 653] width 236 height 61
paste textarea "**********"
type textarea "**********"
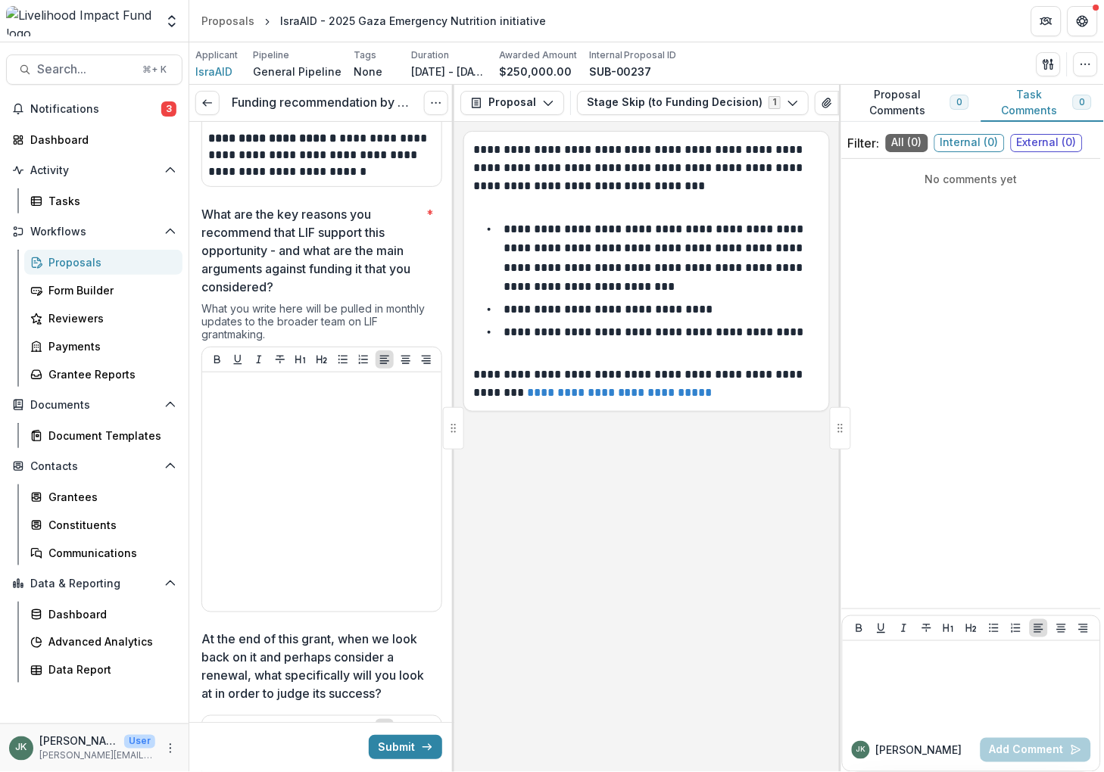
scroll to position [2169, 0]
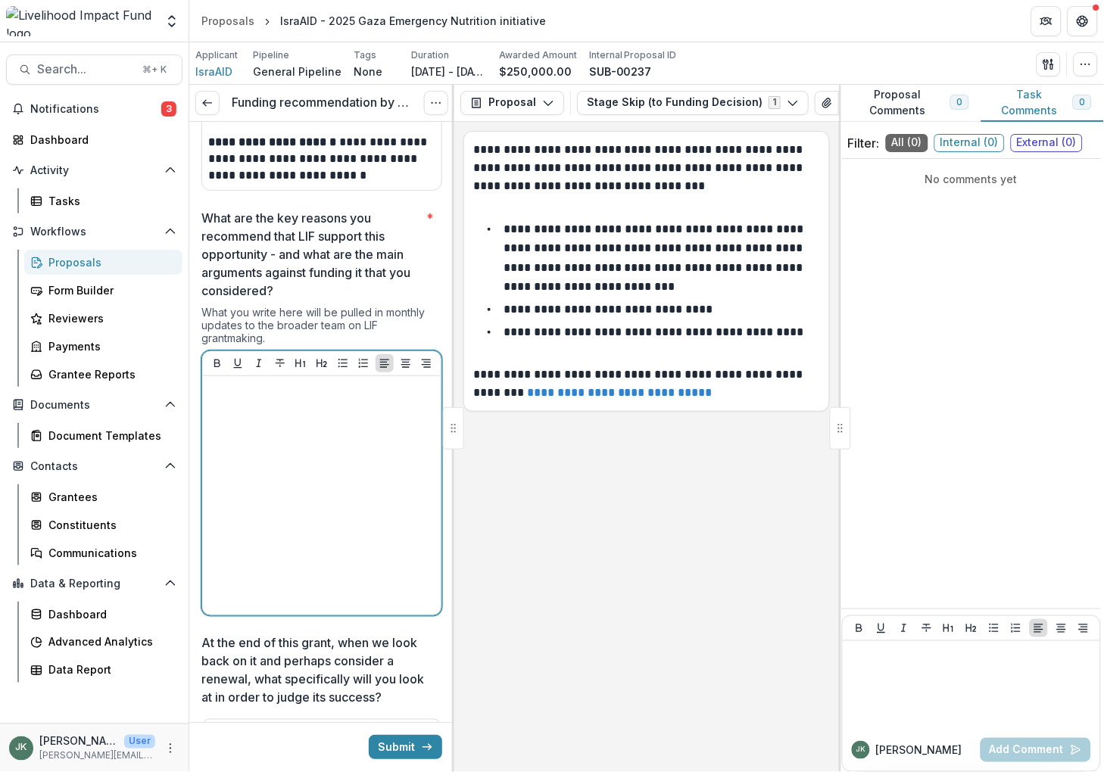
click at [310, 419] on div at bounding box center [321, 495] width 227 height 227
drag, startPoint x: 373, startPoint y: 407, endPoint x: 263, endPoint y: 407, distance: 109.8
click at [263, 407] on p "**********" at bounding box center [319, 407] width 223 height 50
drag, startPoint x: 278, startPoint y: 414, endPoint x: 206, endPoint y: 375, distance: 81.6
click at [206, 376] on div "**********" at bounding box center [321, 495] width 239 height 239
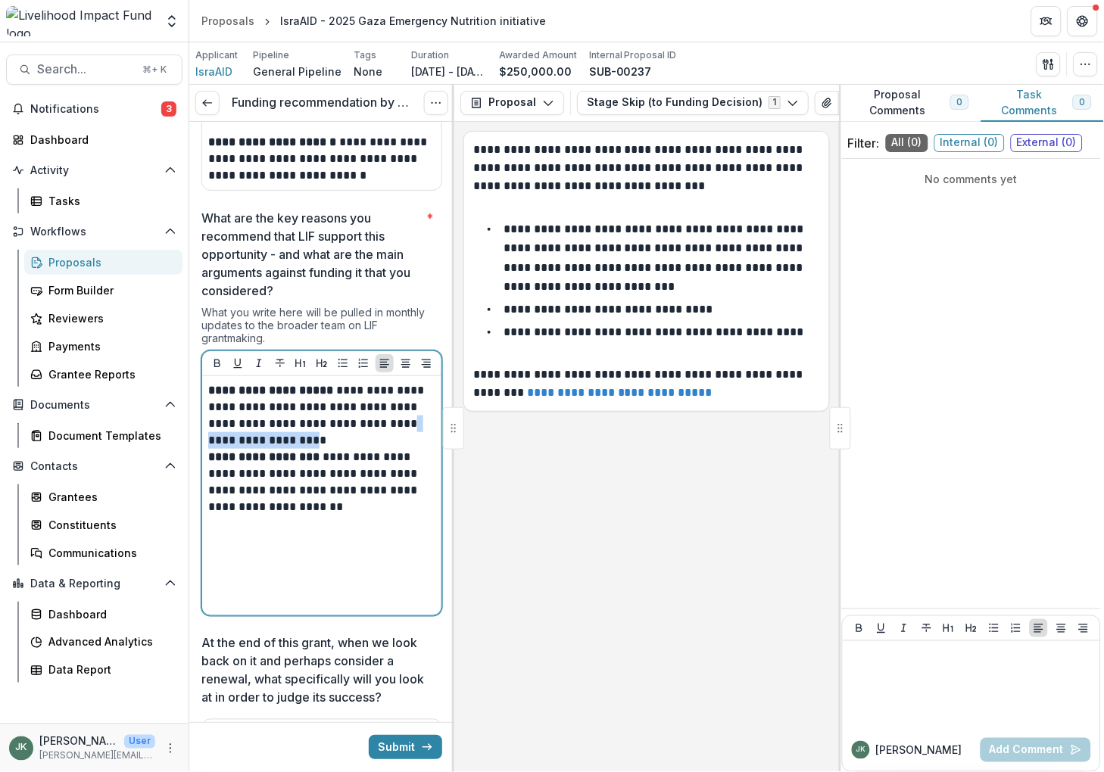
drag, startPoint x: 310, startPoint y: 425, endPoint x: 208, endPoint y: 424, distance: 102.2
click at [209, 424] on p "**********" at bounding box center [319, 448] width 223 height 133
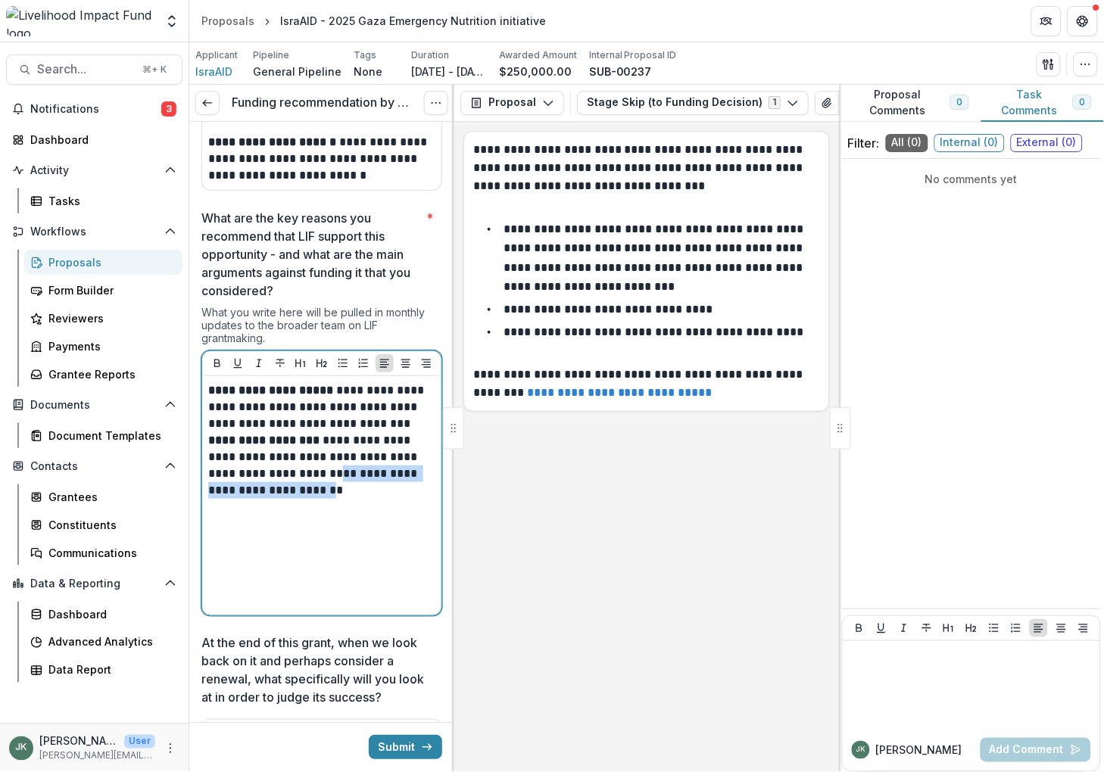
drag, startPoint x: 345, startPoint y: 463, endPoint x: 245, endPoint y: 463, distance: 100.7
click at [322, 477] on p "**********" at bounding box center [319, 440] width 223 height 117
drag, startPoint x: 229, startPoint y: 459, endPoint x: 322, endPoint y: 481, distance: 95.1
click at [322, 481] on p "**********" at bounding box center [319, 440] width 223 height 117
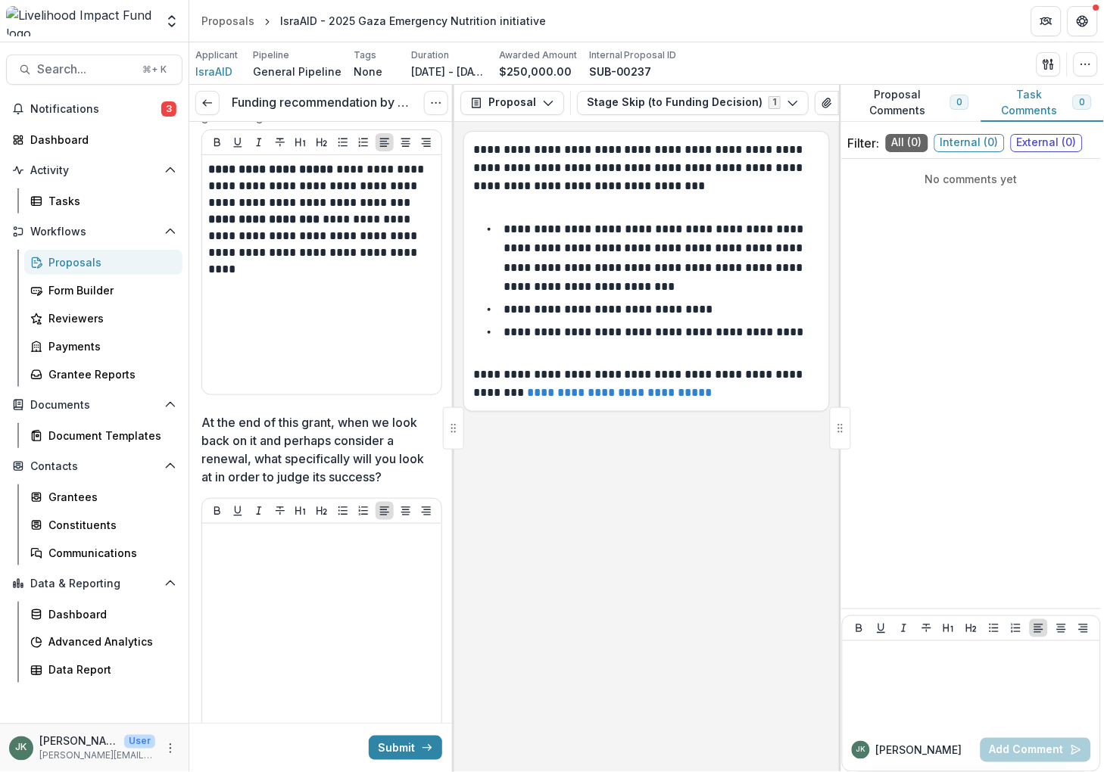
scroll to position [2435, 0]
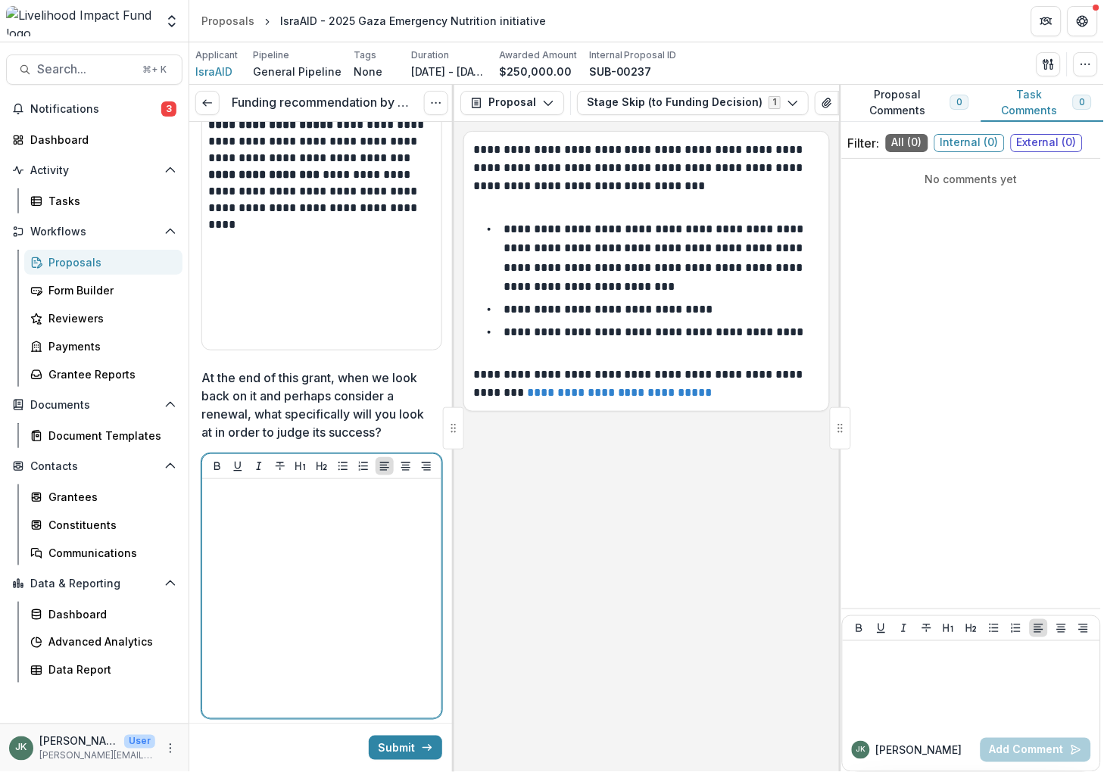
click at [315, 544] on div at bounding box center [321, 598] width 227 height 227
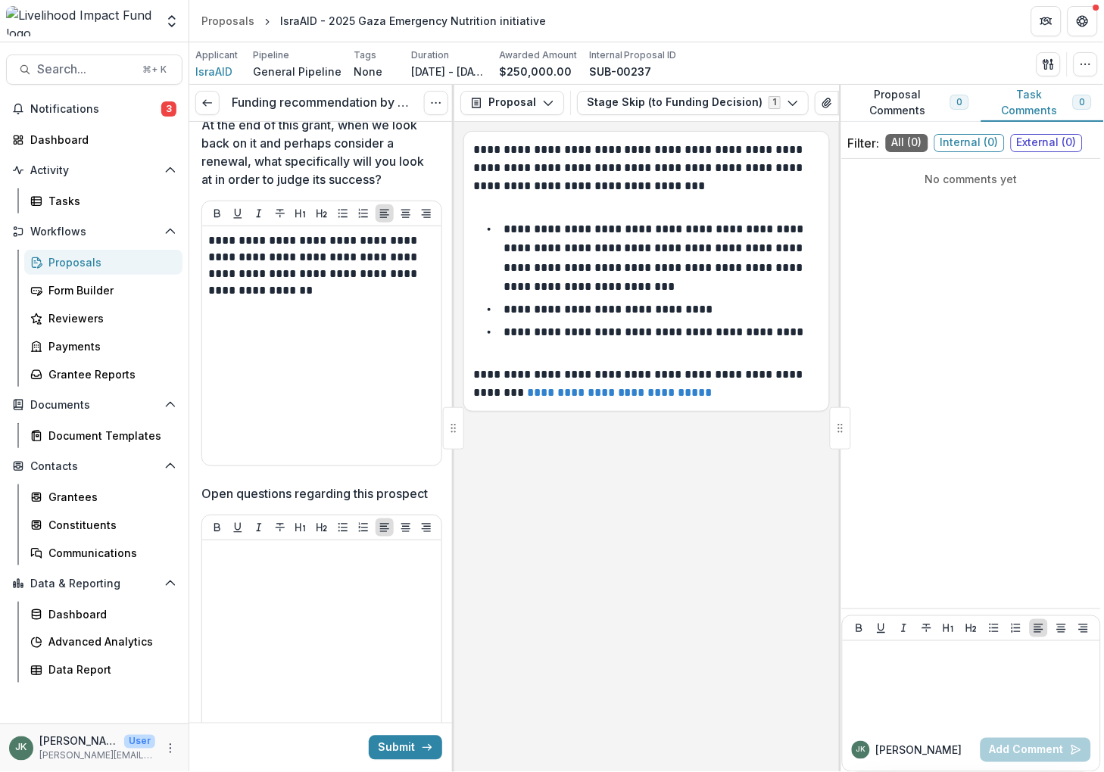
scroll to position [2720, 0]
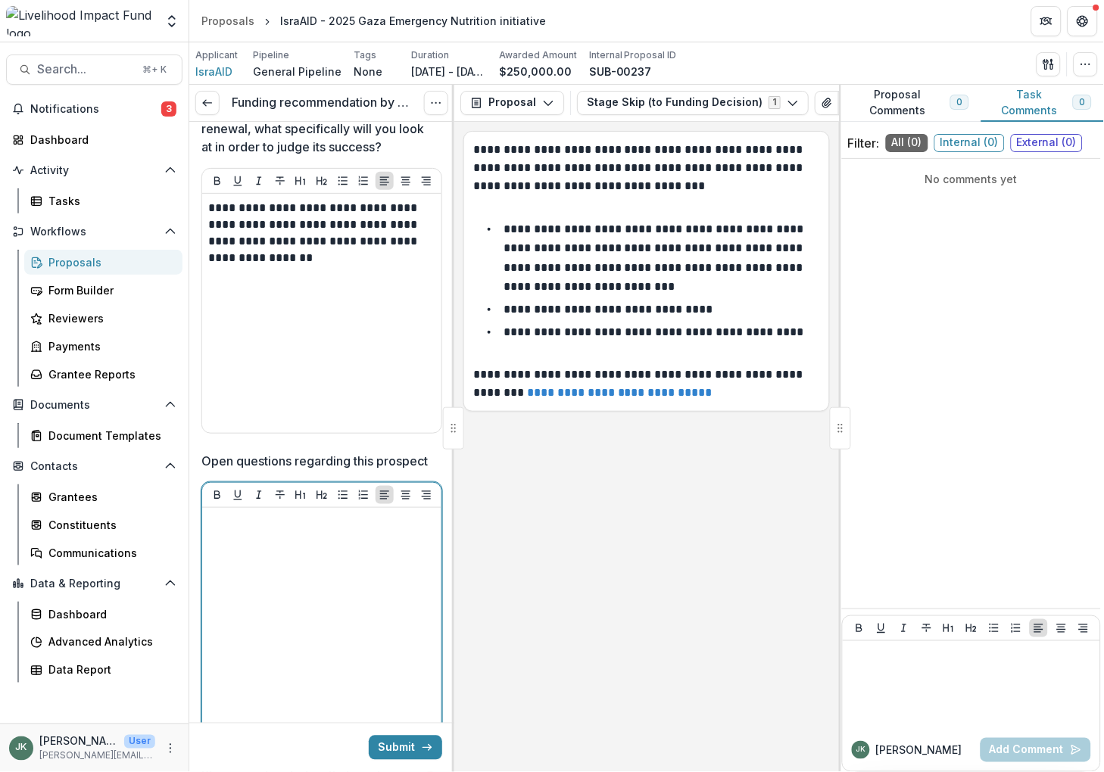
click at [341, 586] on div at bounding box center [321, 627] width 227 height 227
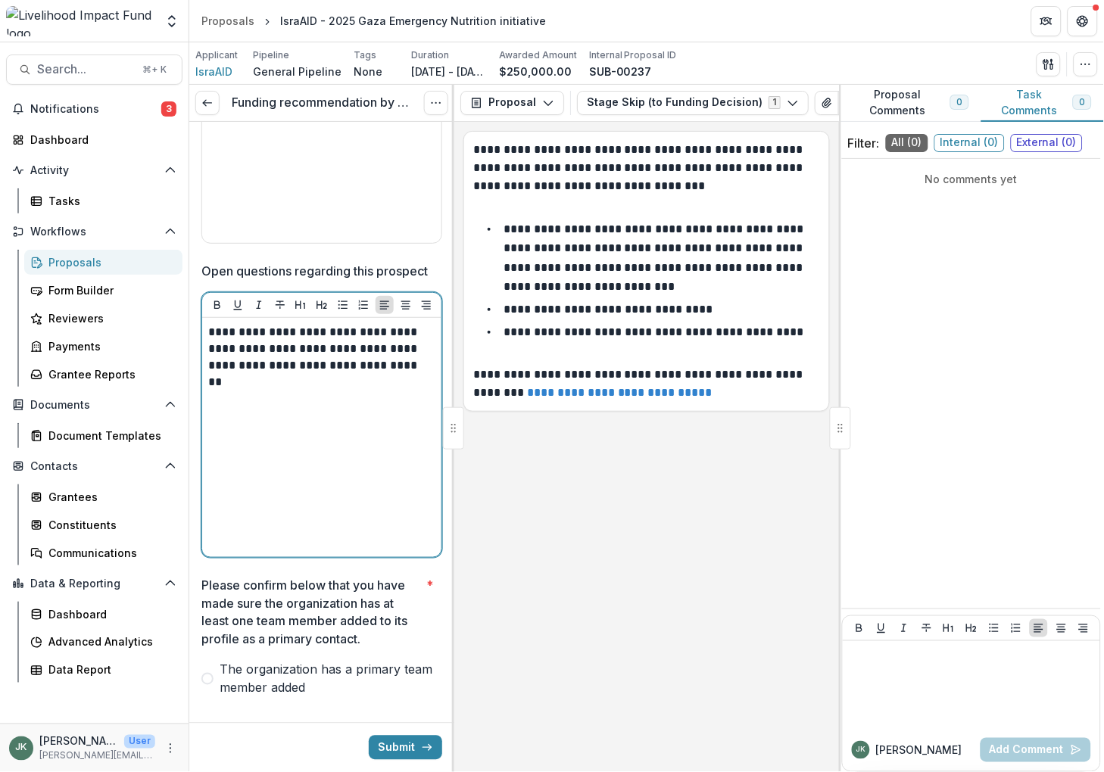
scroll to position [2936, 0]
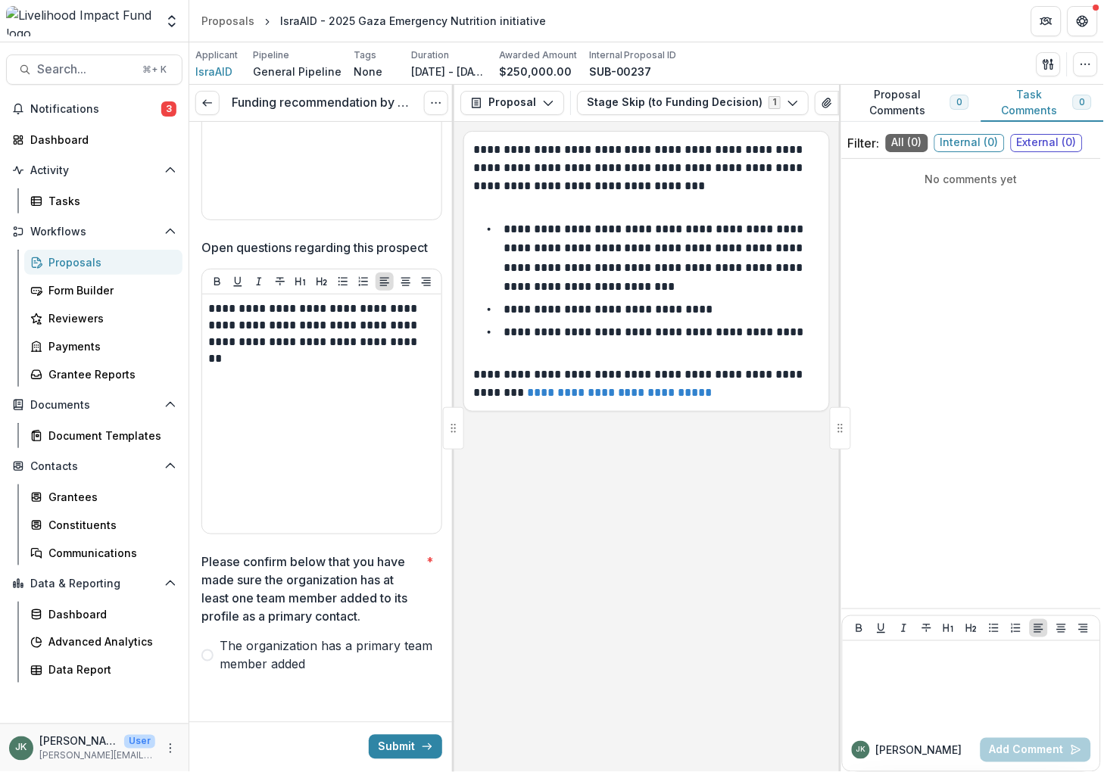
click at [208, 654] on span at bounding box center [207, 656] width 12 height 12
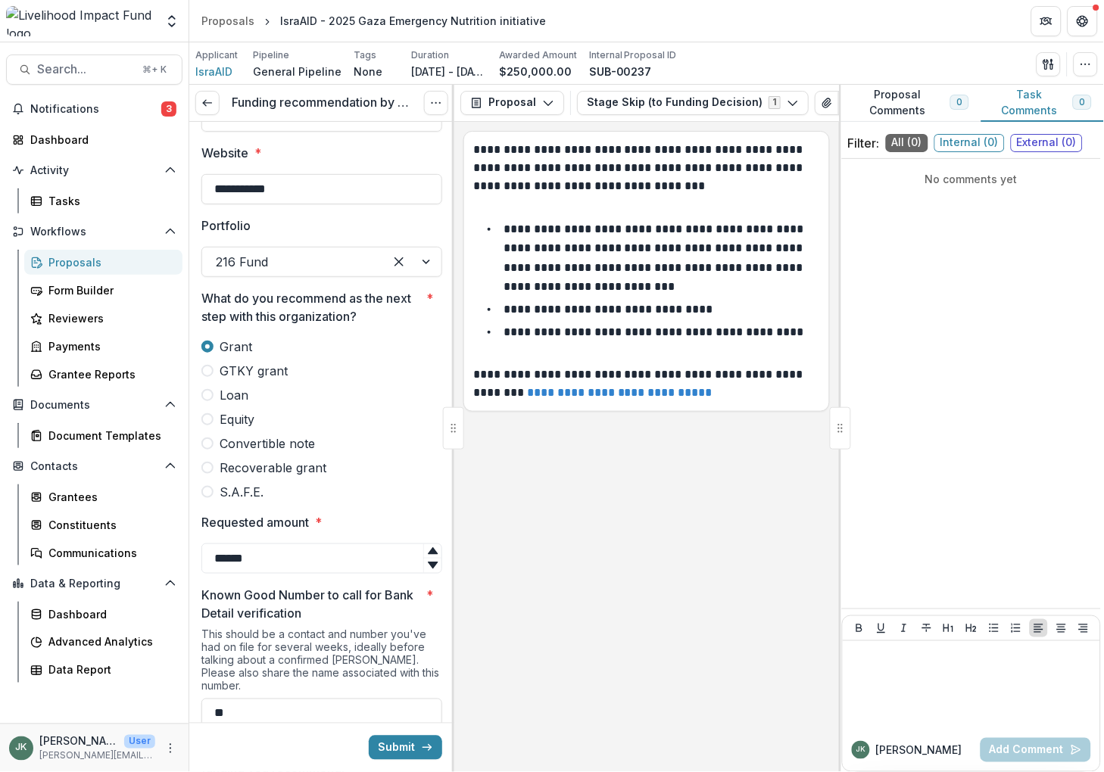
scroll to position [0, 0]
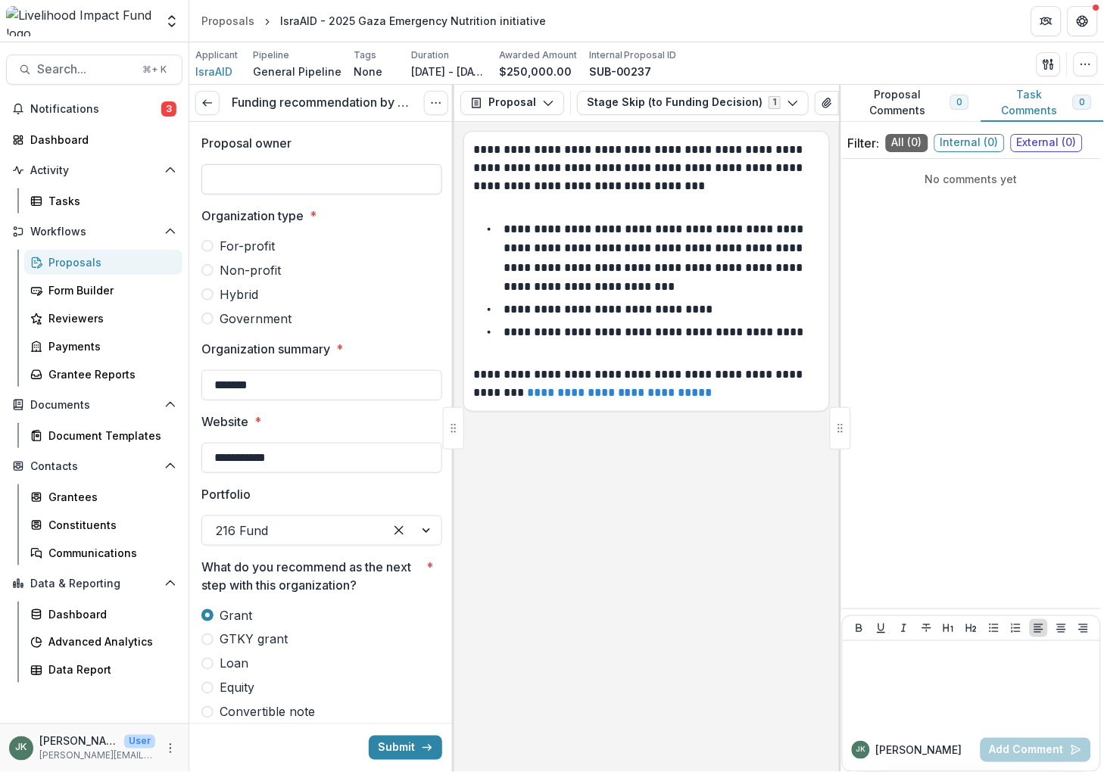
click at [317, 175] on input "Proposal owner" at bounding box center [321, 179] width 241 height 30
type input "**********"
click at [210, 272] on span at bounding box center [207, 270] width 12 height 12
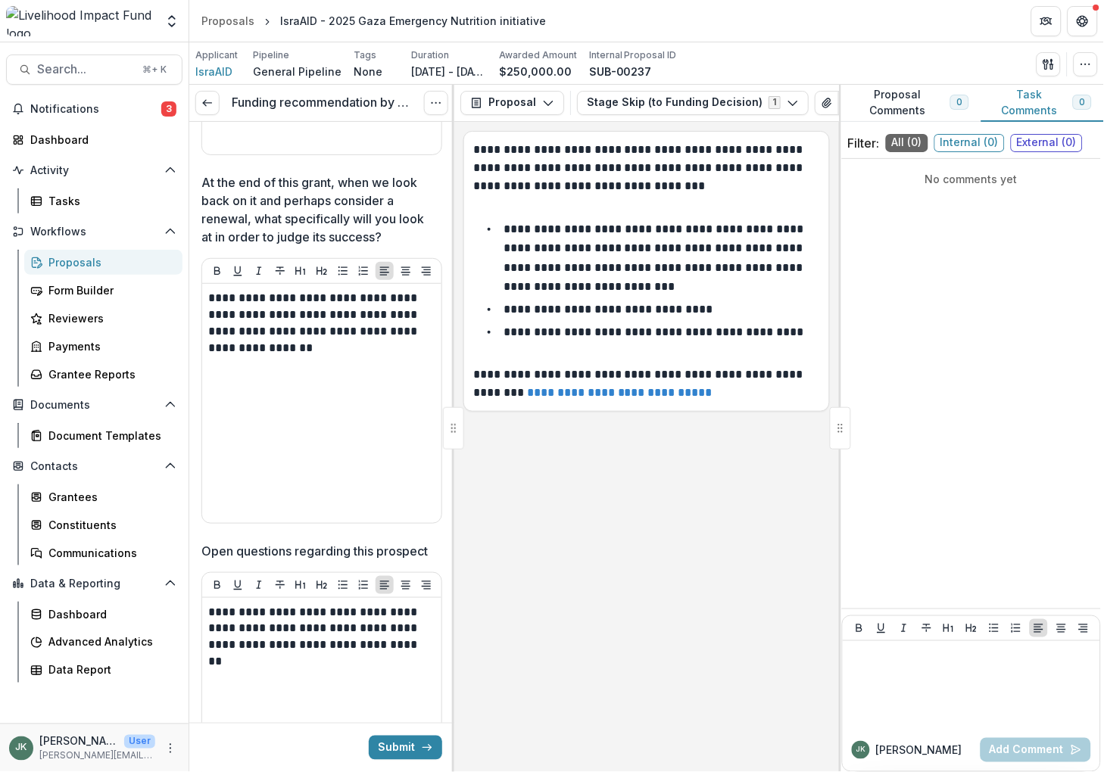
scroll to position [2936, 0]
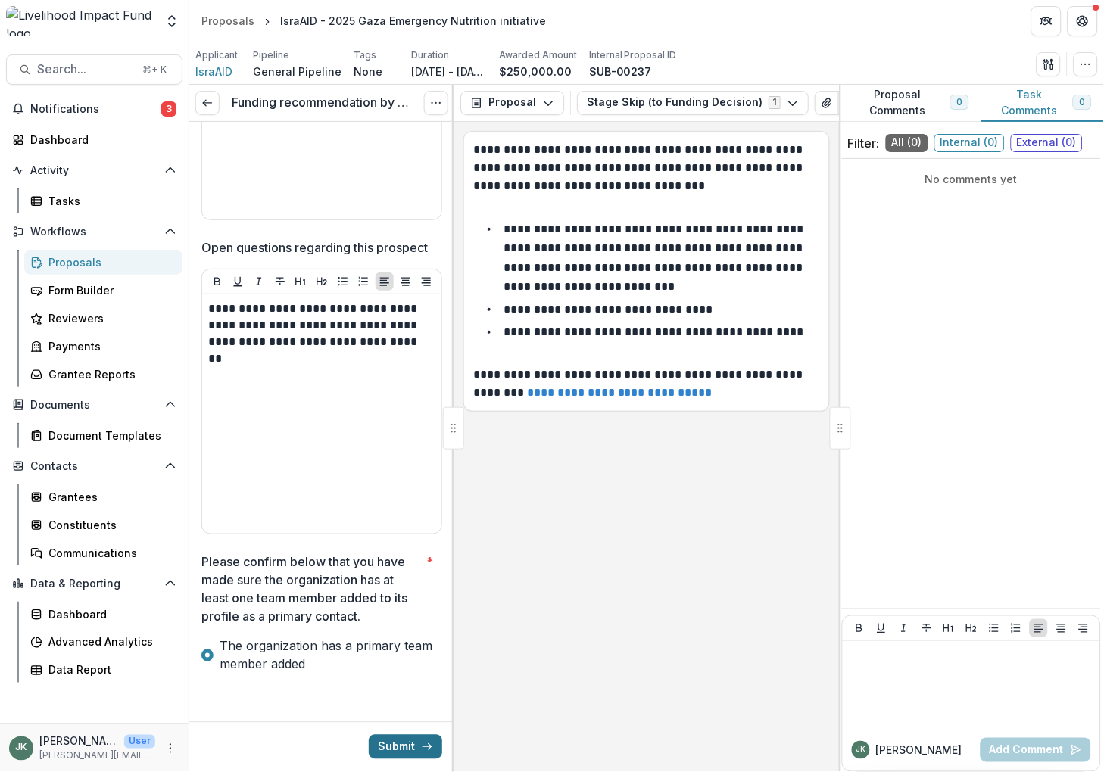
click at [394, 743] on button "Submit" at bounding box center [405, 747] width 73 height 24
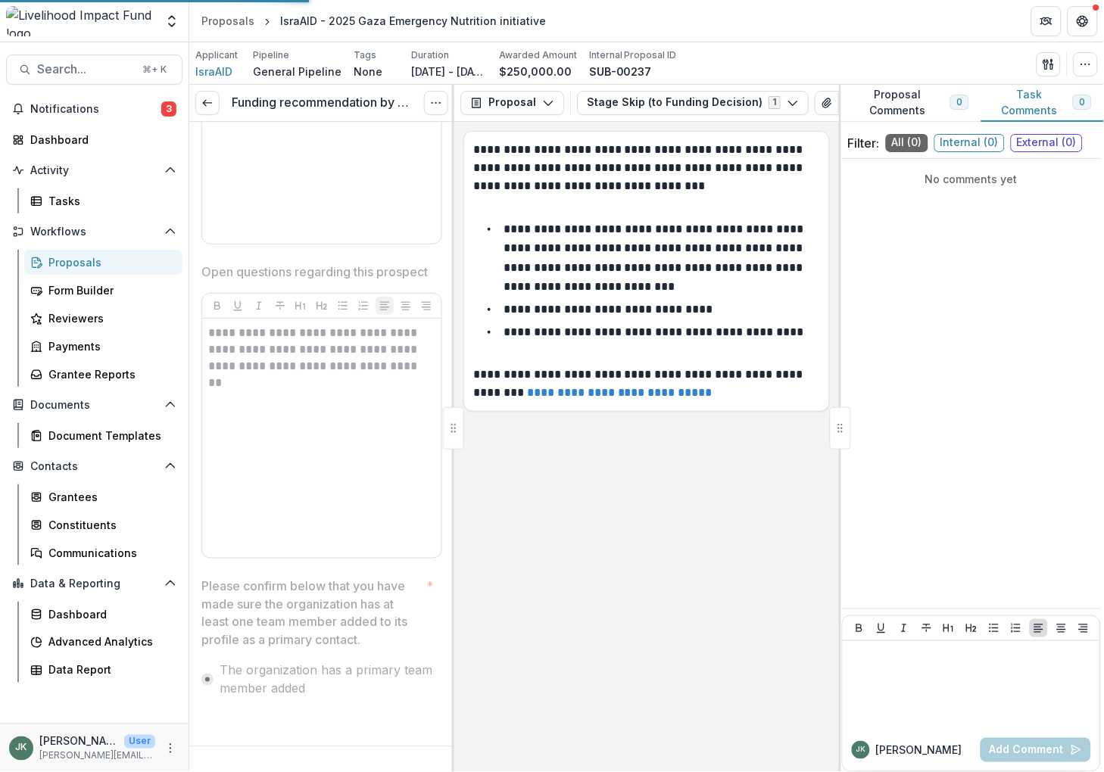
scroll to position [2912, 0]
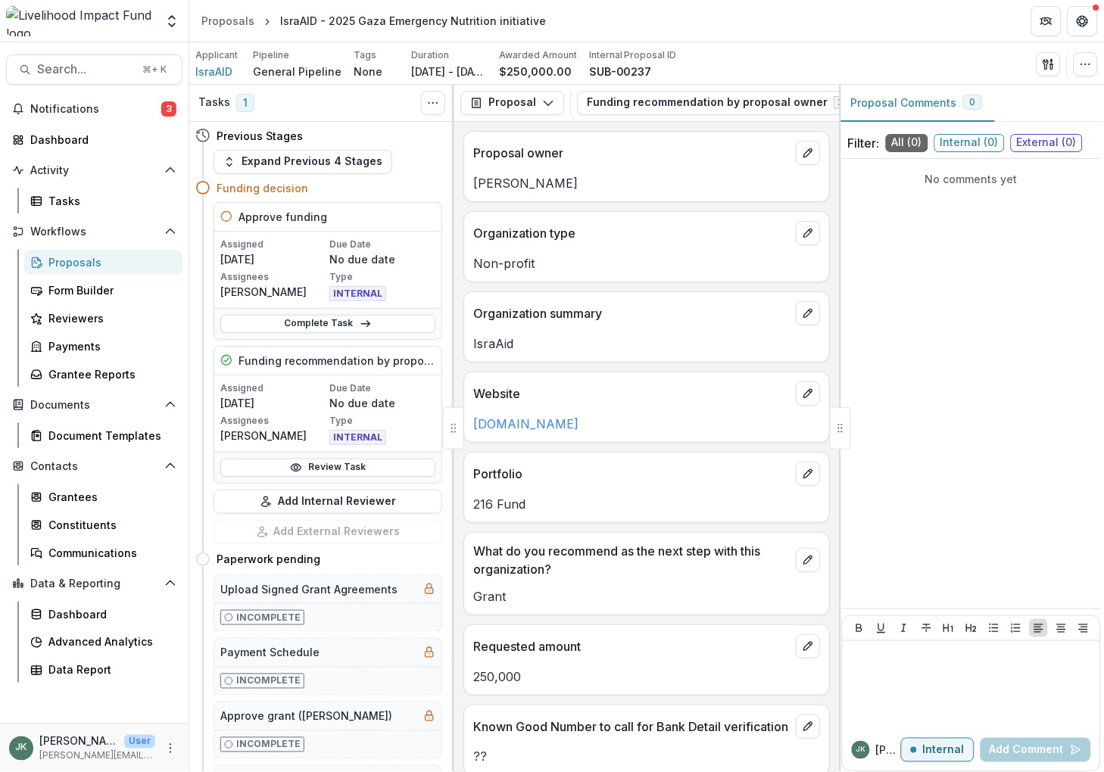
click at [224, 213] on icon at bounding box center [226, 216] width 12 height 12
click at [303, 325] on link "Complete Task" at bounding box center [327, 324] width 215 height 18
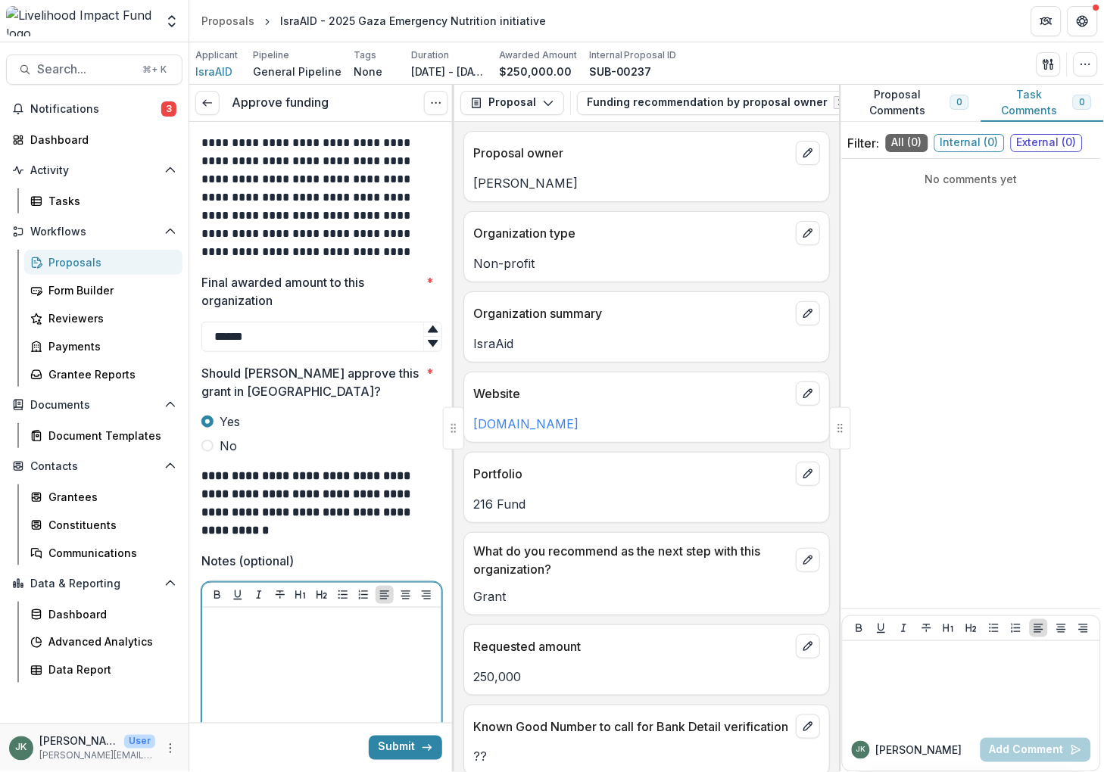
click at [389, 636] on div at bounding box center [321, 727] width 227 height 227
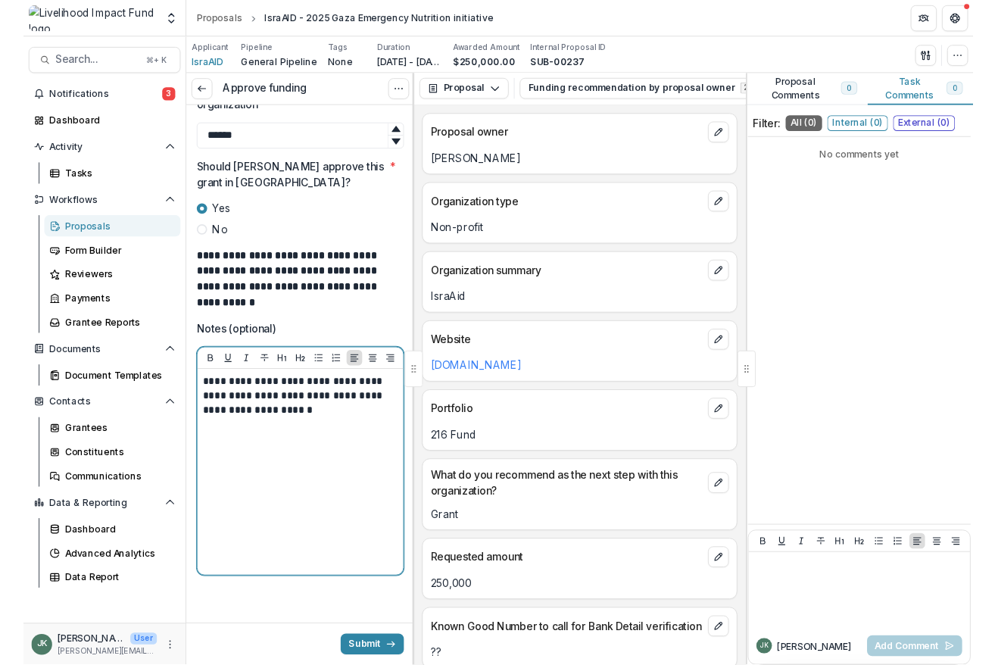
scroll to position [126, 0]
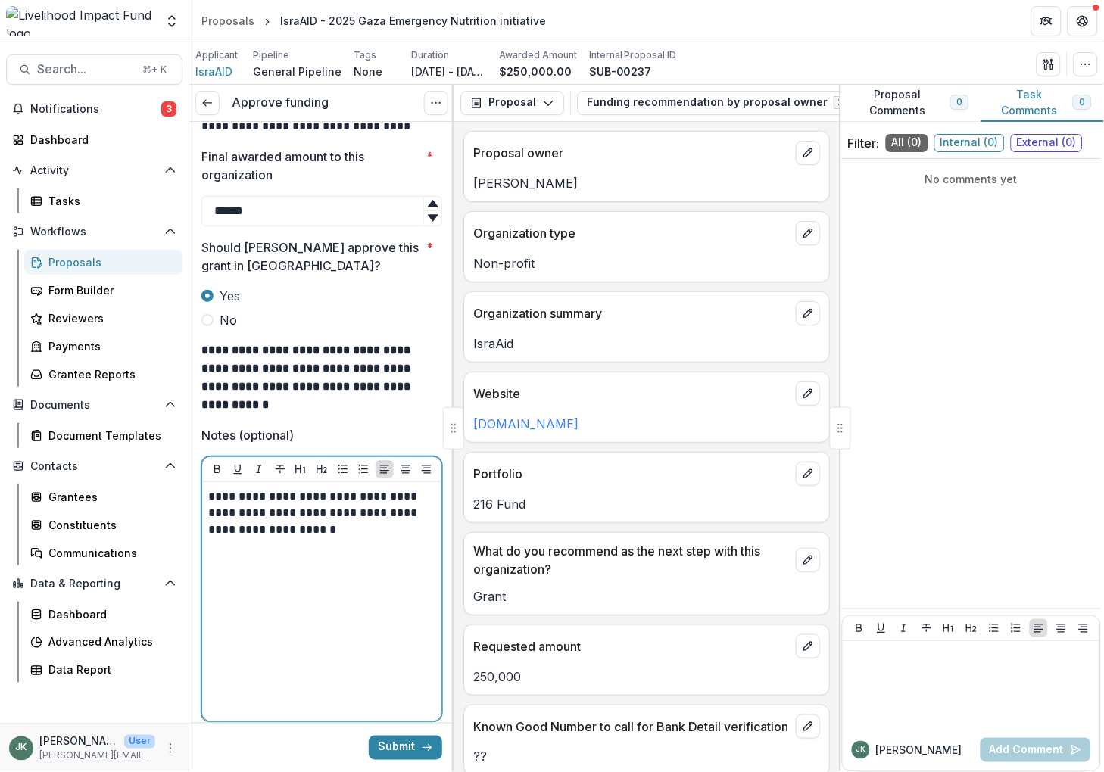
click at [217, 531] on p "**********" at bounding box center [319, 513] width 223 height 50
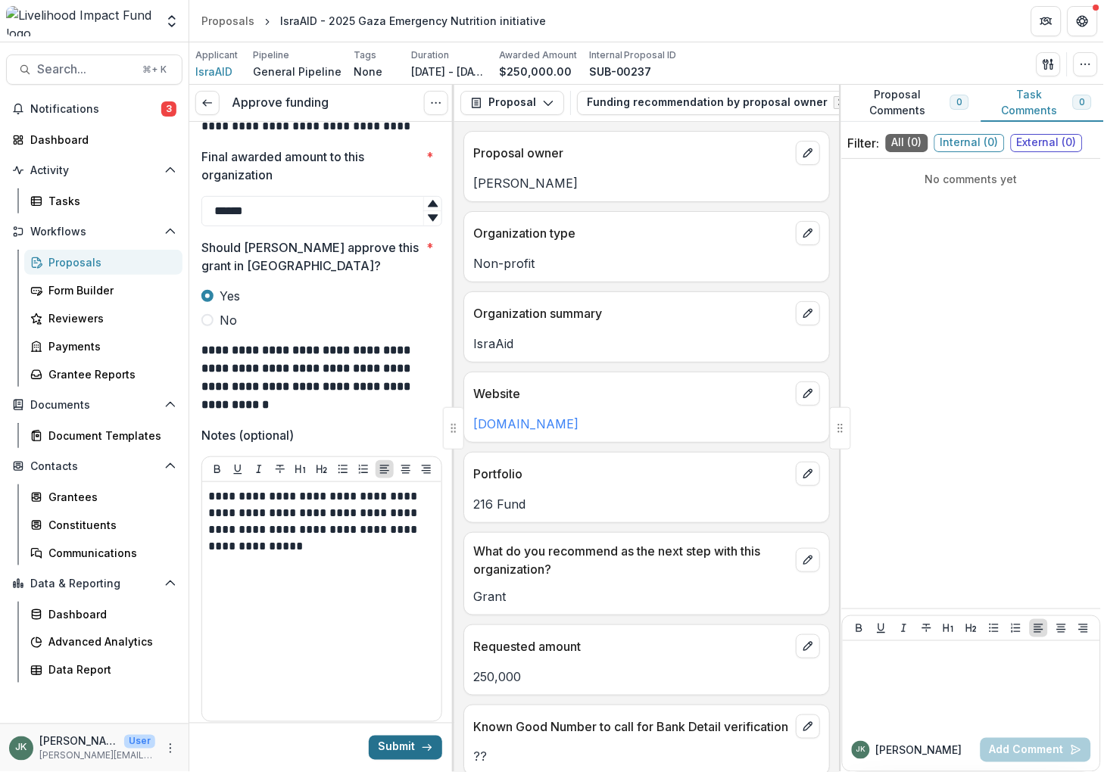
click at [390, 751] on button "Submit" at bounding box center [405, 748] width 73 height 24
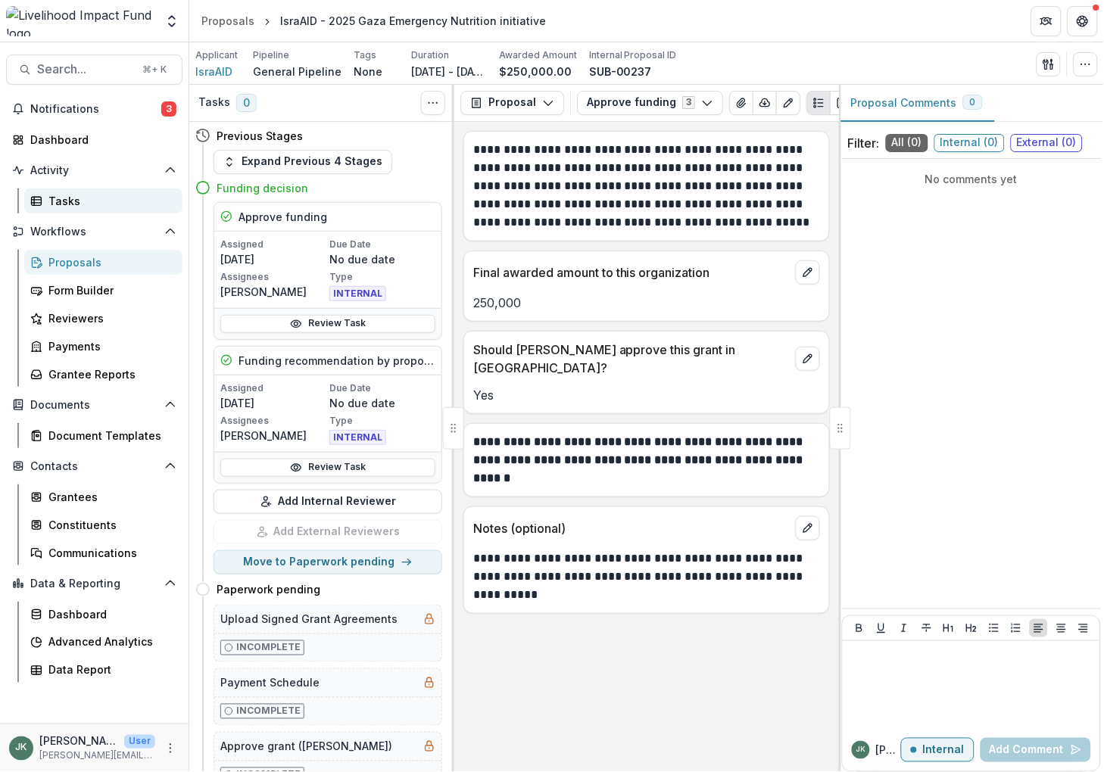
click at [84, 197] on div "Tasks" at bounding box center [109, 201] width 122 height 16
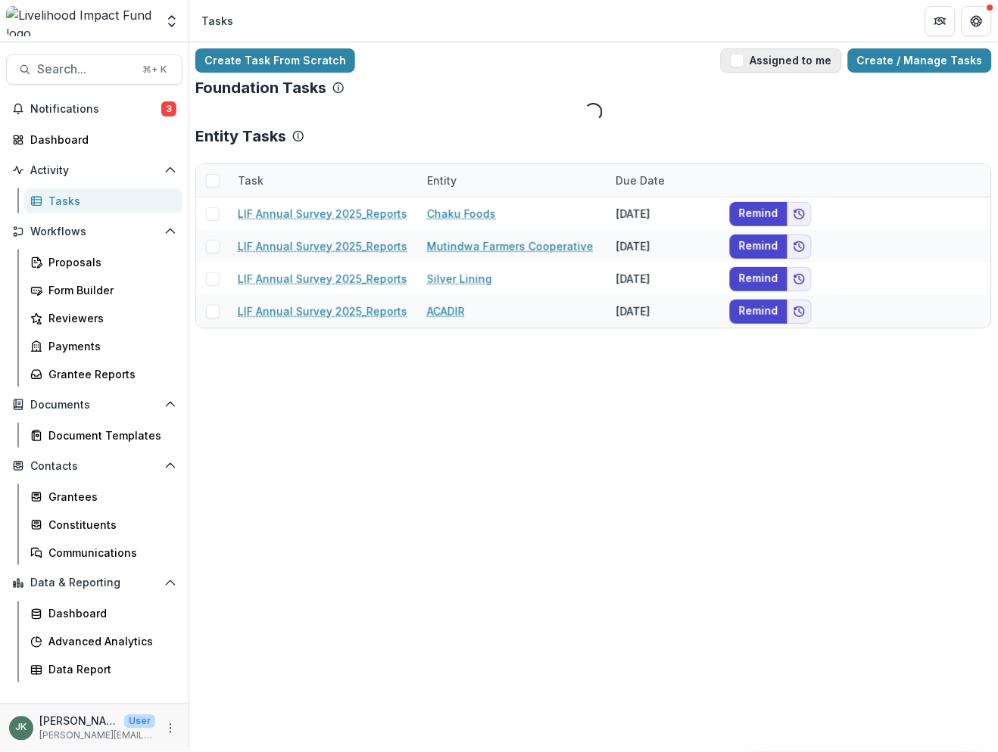
click at [744, 60] on span "button" at bounding box center [738, 61] width 14 height 14
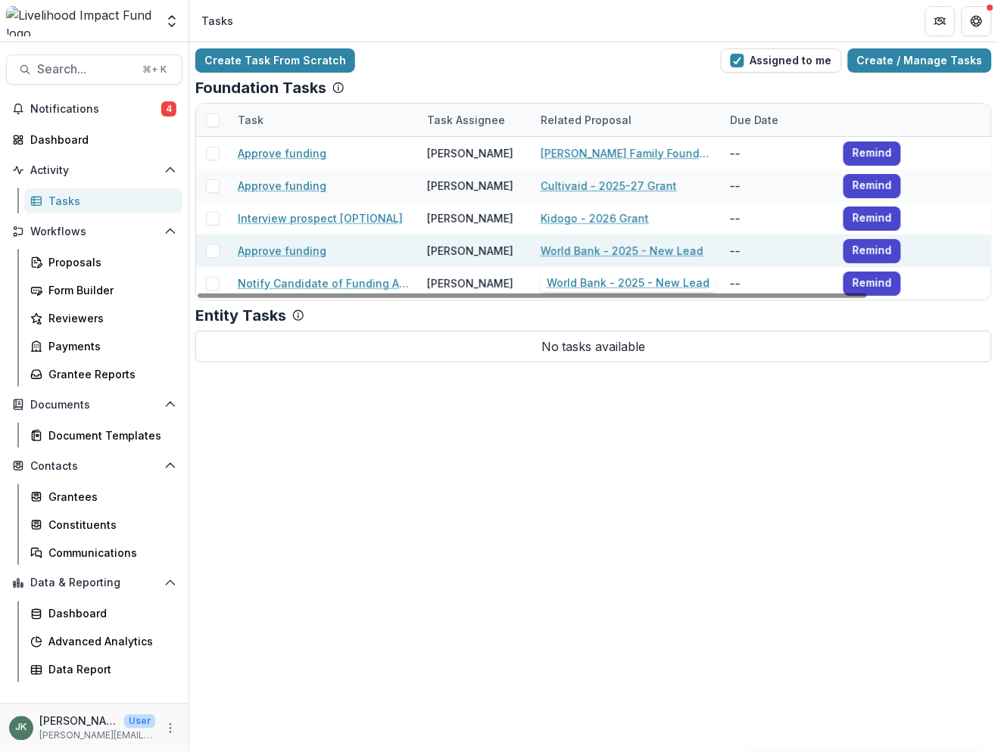
click at [600, 251] on link "World Bank - 2025 - New Lead" at bounding box center [622, 251] width 163 height 16
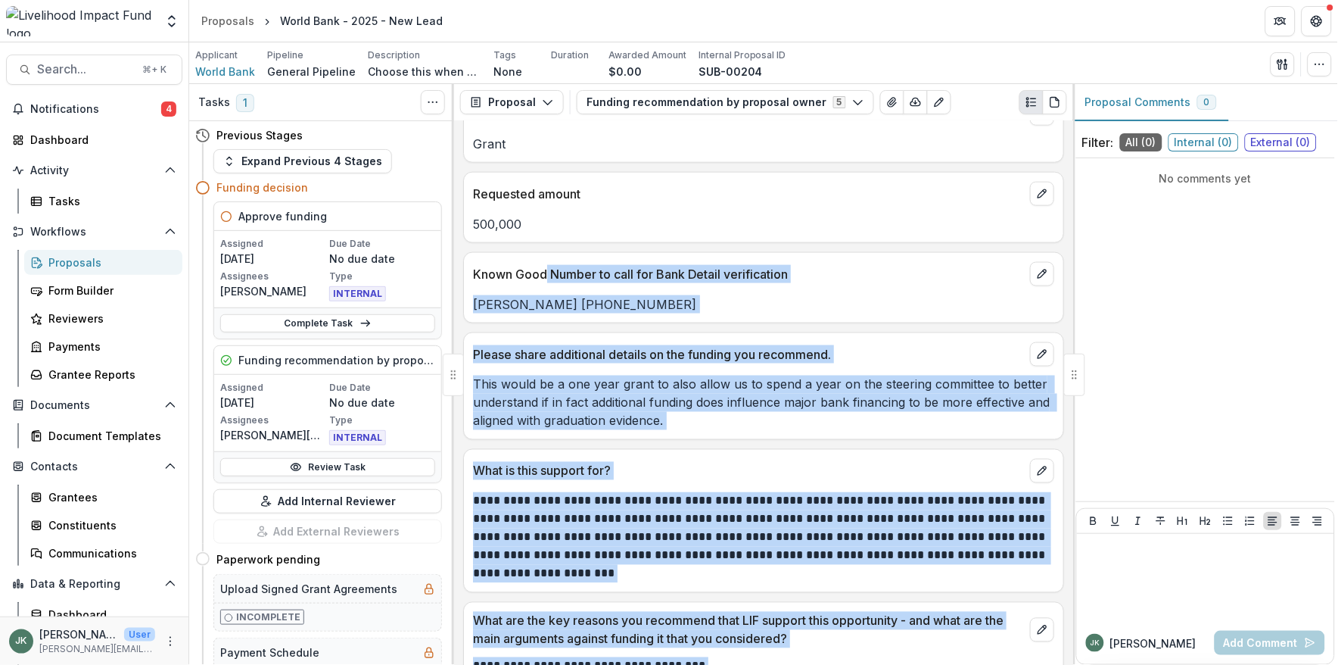
scroll to position [331, 0]
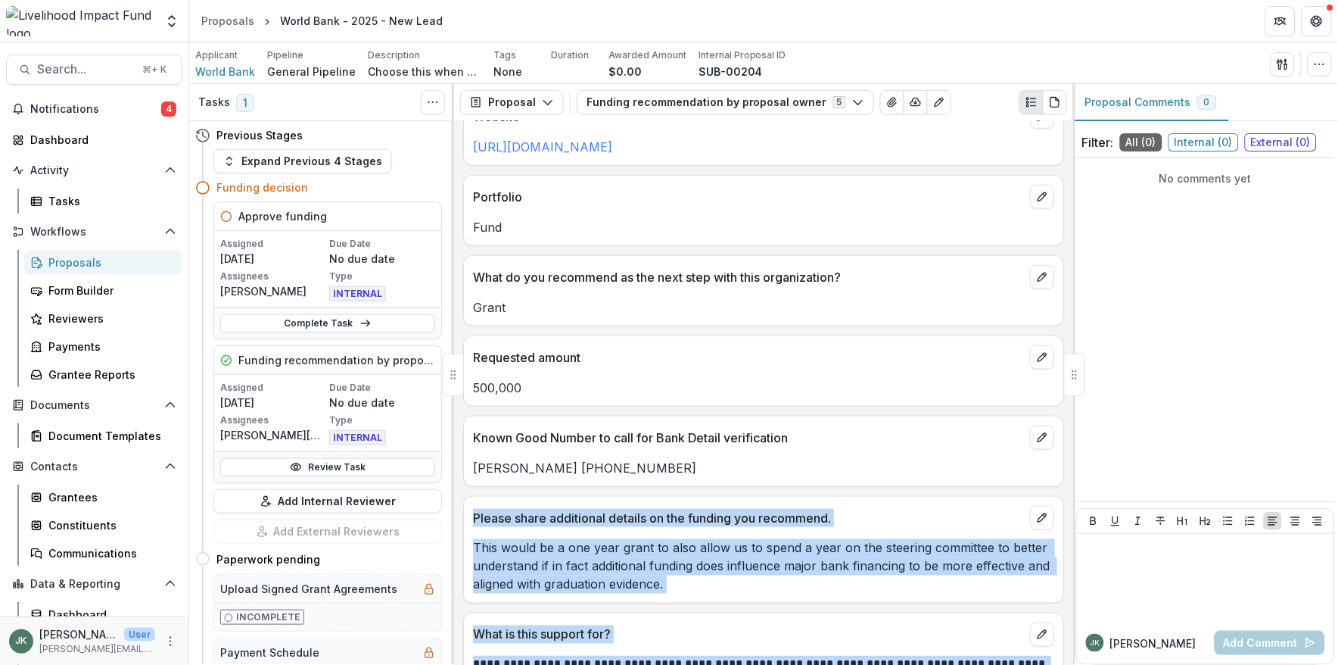
drag, startPoint x: 575, startPoint y: 645, endPoint x: 465, endPoint y: 516, distance: 169.7
click at [465, 516] on div "**********" at bounding box center [763, 393] width 619 height 544
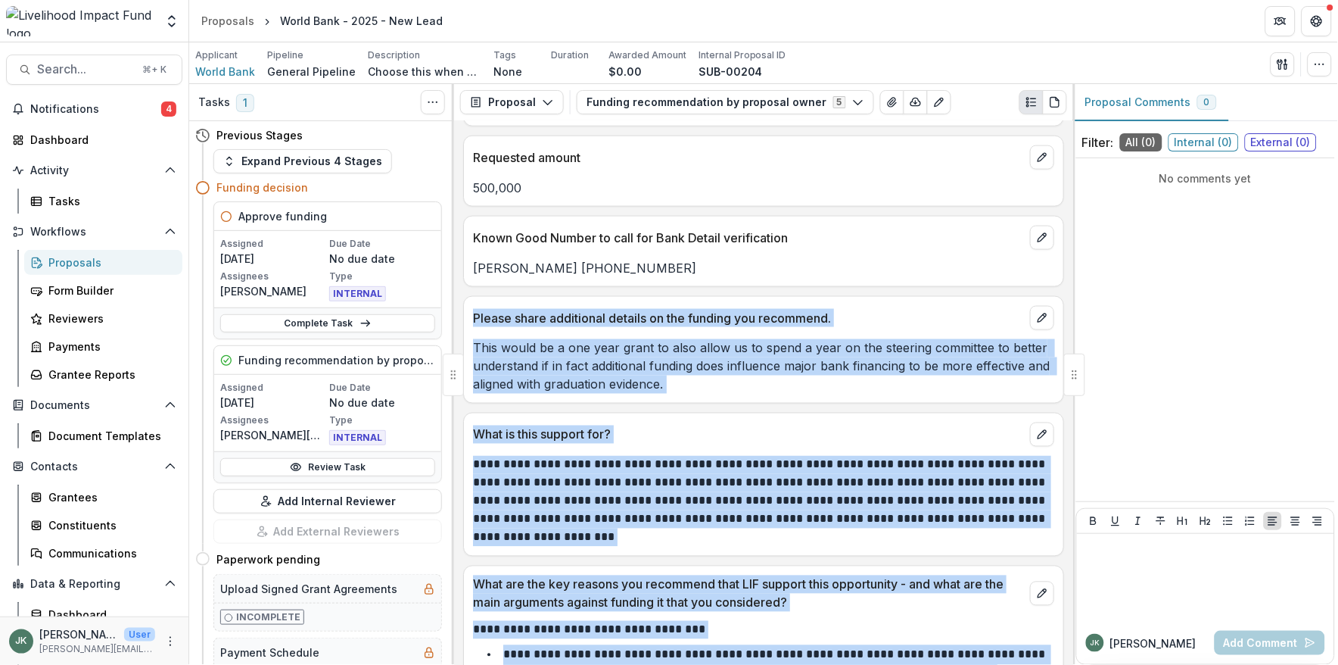
scroll to position [531, 0]
